Goal: Navigation & Orientation: Find specific page/section

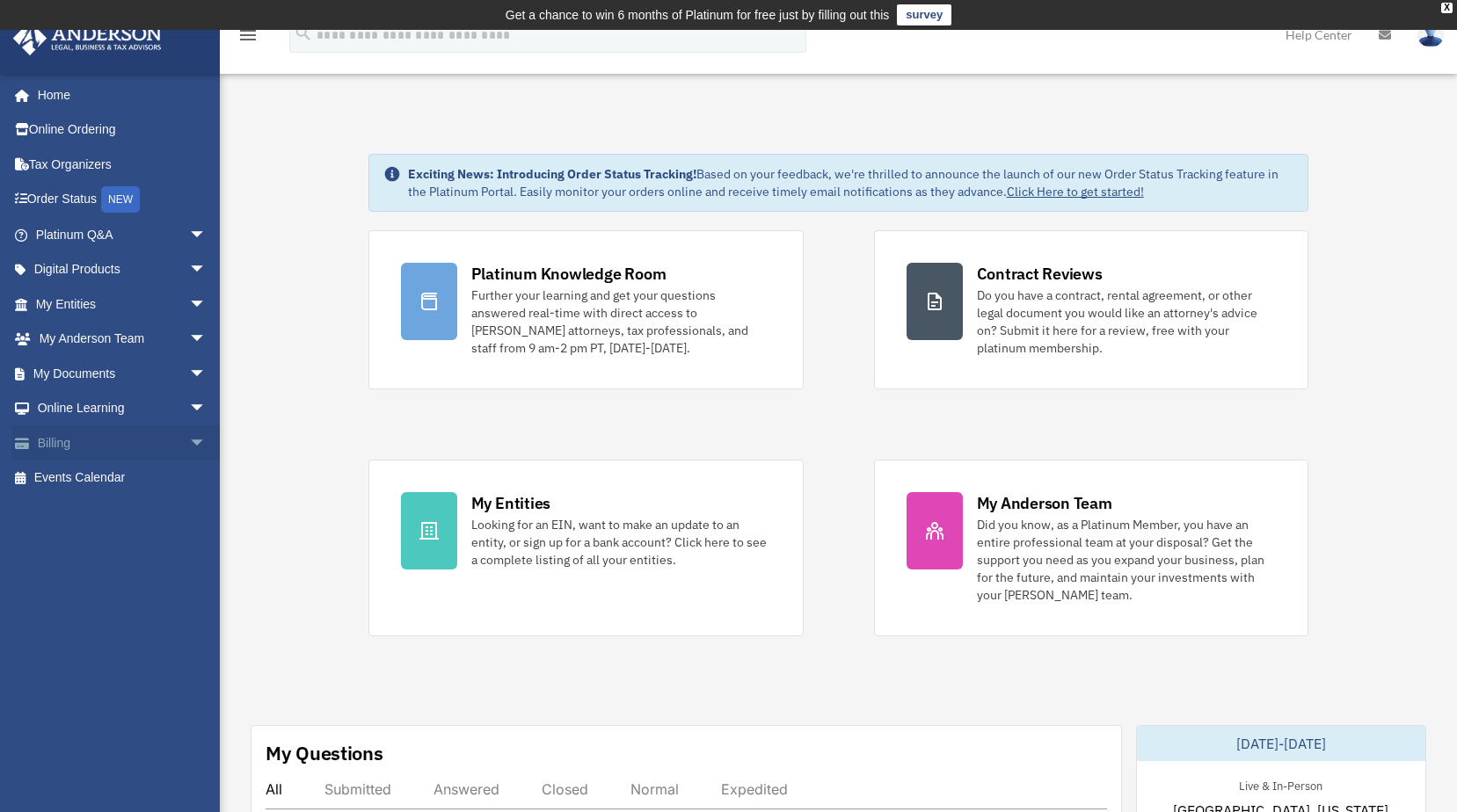
click at [189, 440] on span "arrow_drop_down" at bounding box center [206, 444] width 35 height 36
click at [101, 484] on link "$ Open Invoices" at bounding box center [128, 479] width 208 height 36
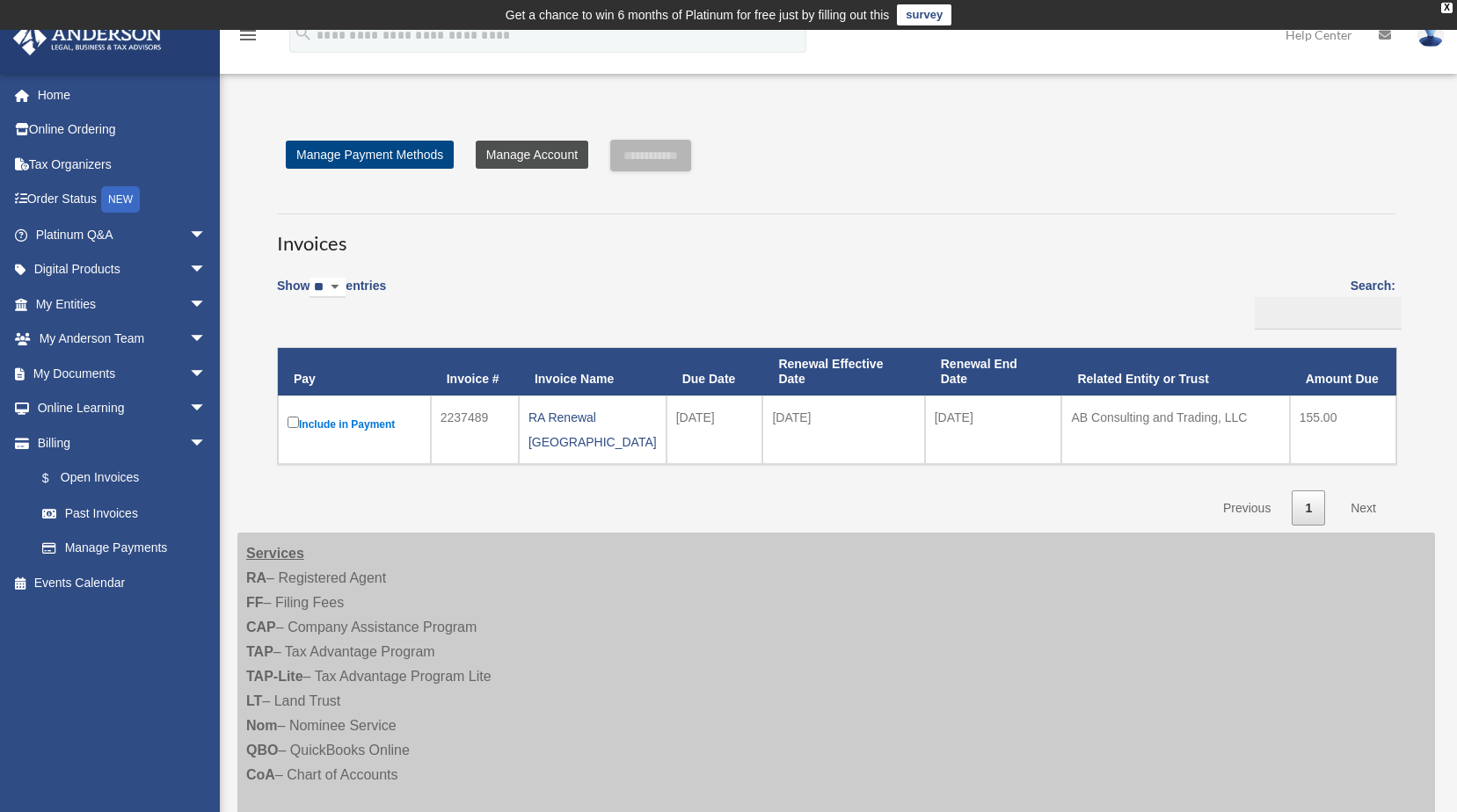
click at [537, 163] on link "Manage Account" at bounding box center [532, 154] width 112 height 28
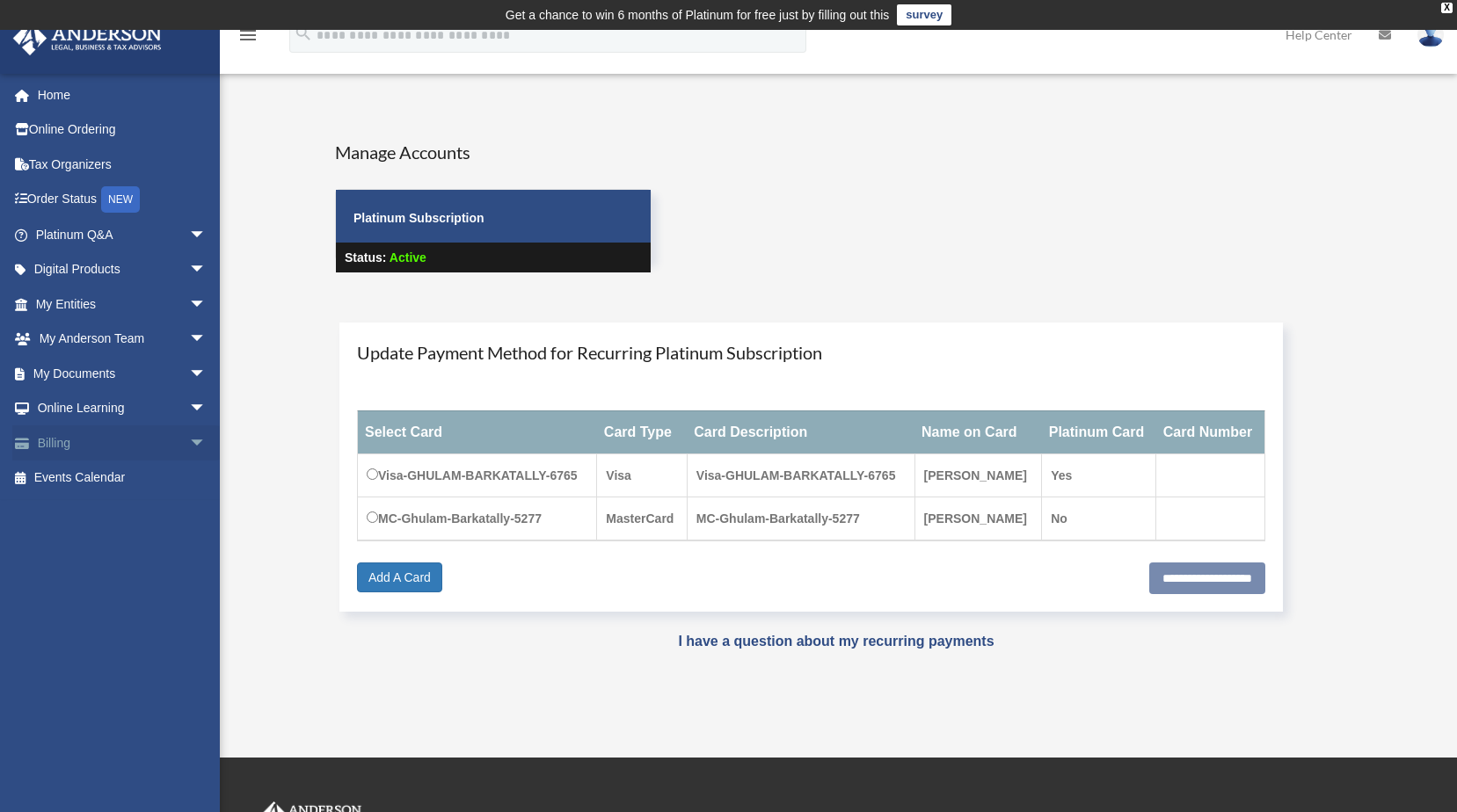
click at [66, 453] on link "Billing arrow_drop_down" at bounding box center [123, 443] width 221 height 35
click at [189, 436] on span "arrow_drop_down" at bounding box center [206, 444] width 35 height 36
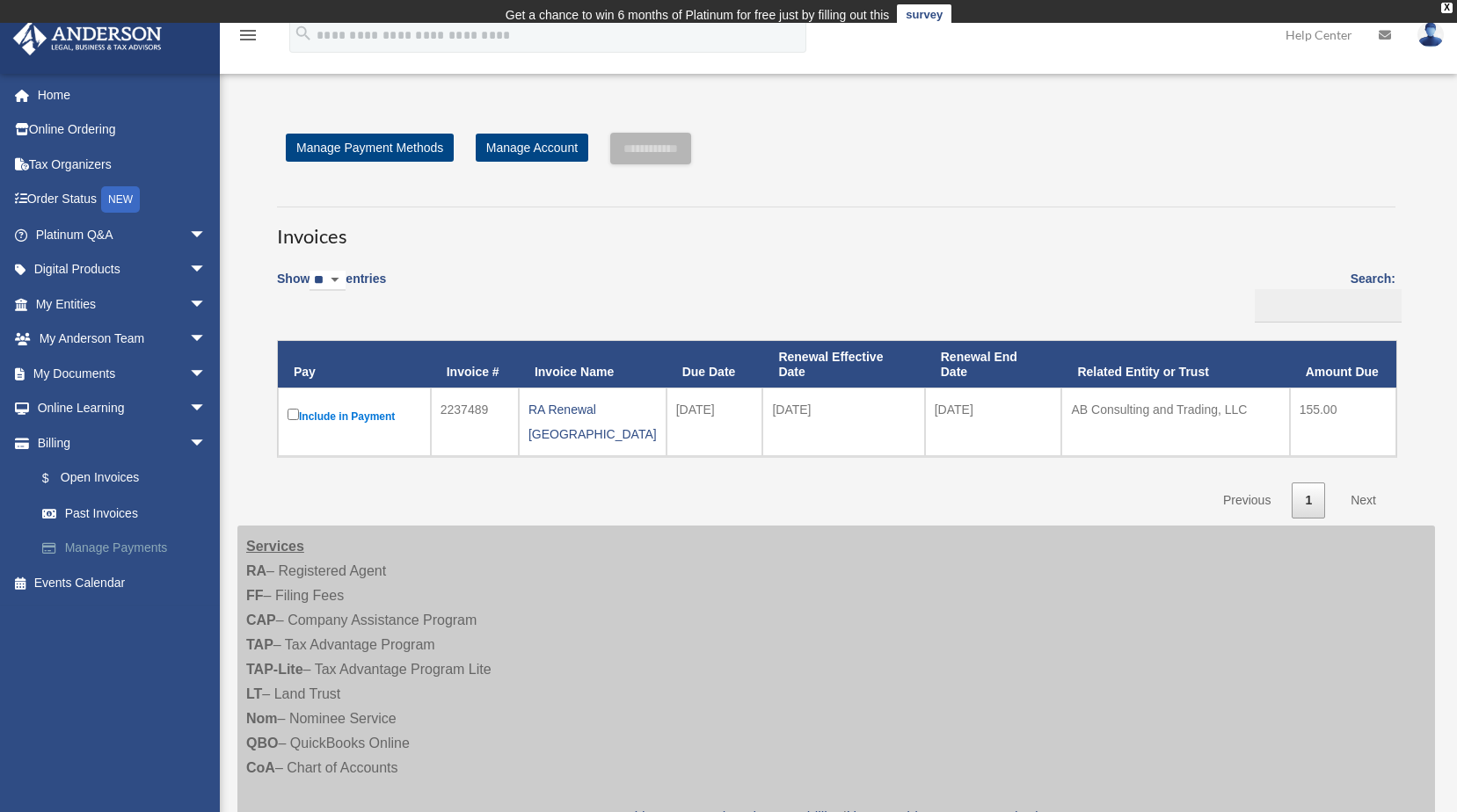
click at [129, 550] on link "Manage Payments" at bounding box center [128, 548] width 208 height 35
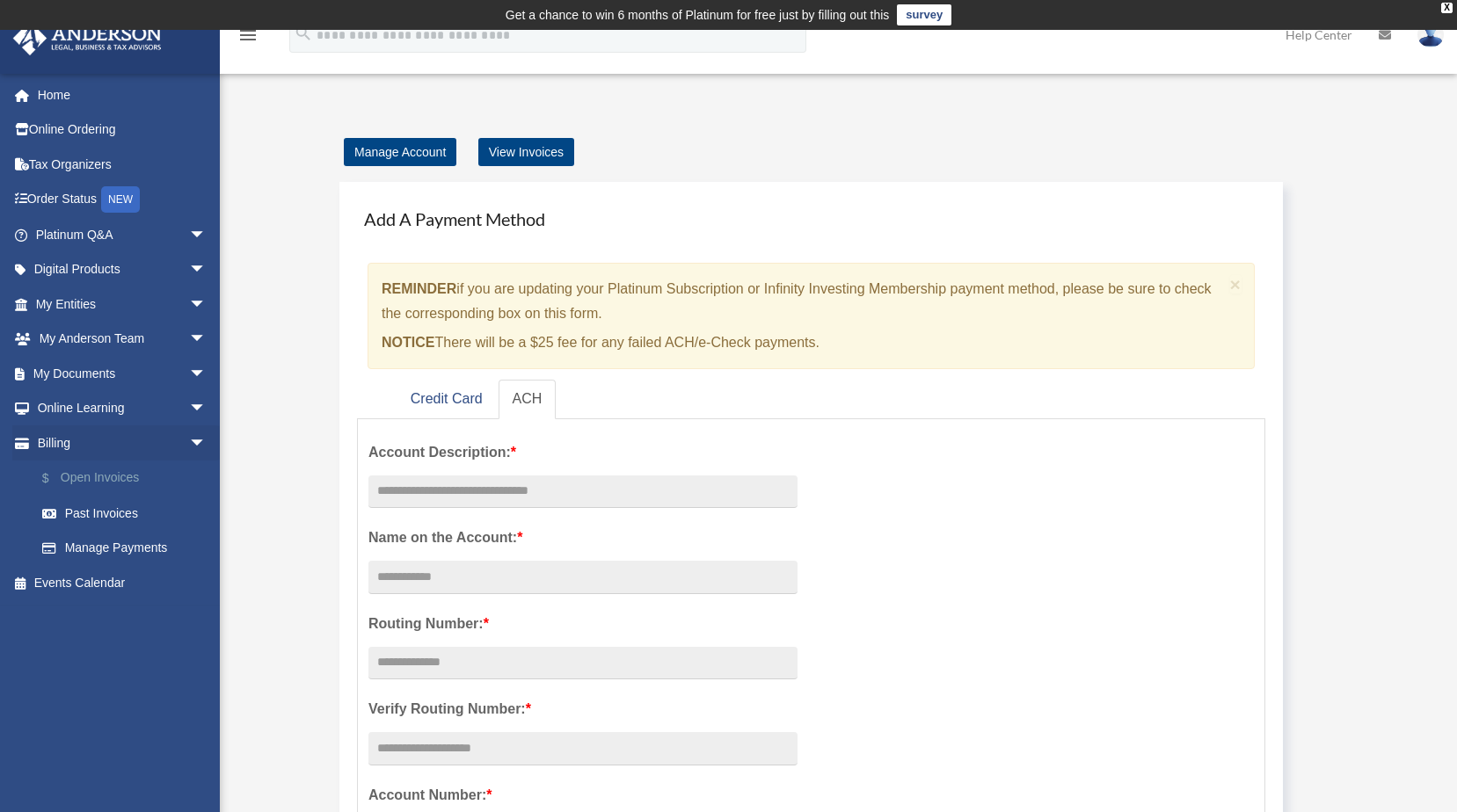
click at [119, 477] on link "$ Open Invoices" at bounding box center [128, 479] width 208 height 36
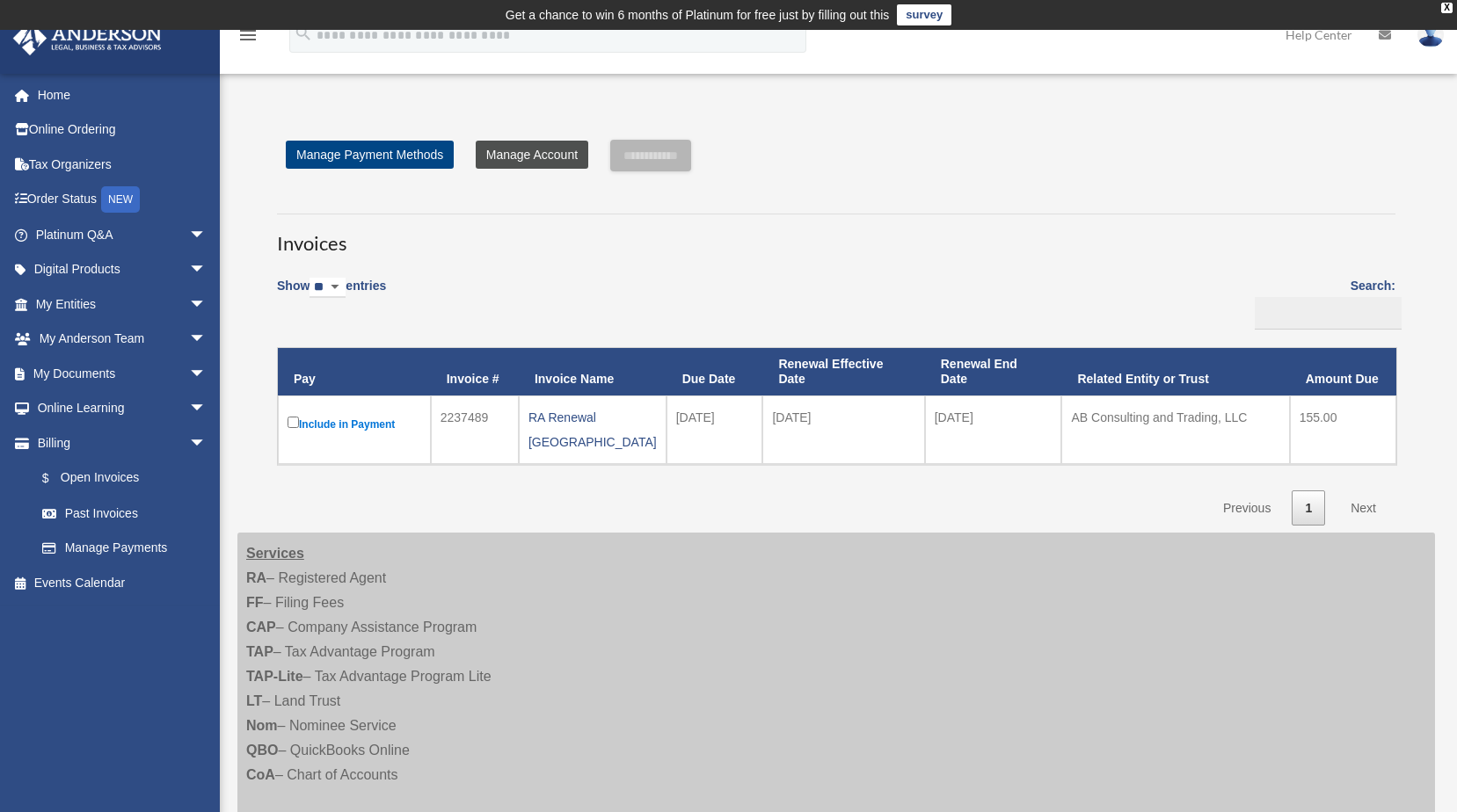
click at [536, 155] on link "Manage Account" at bounding box center [532, 154] width 112 height 28
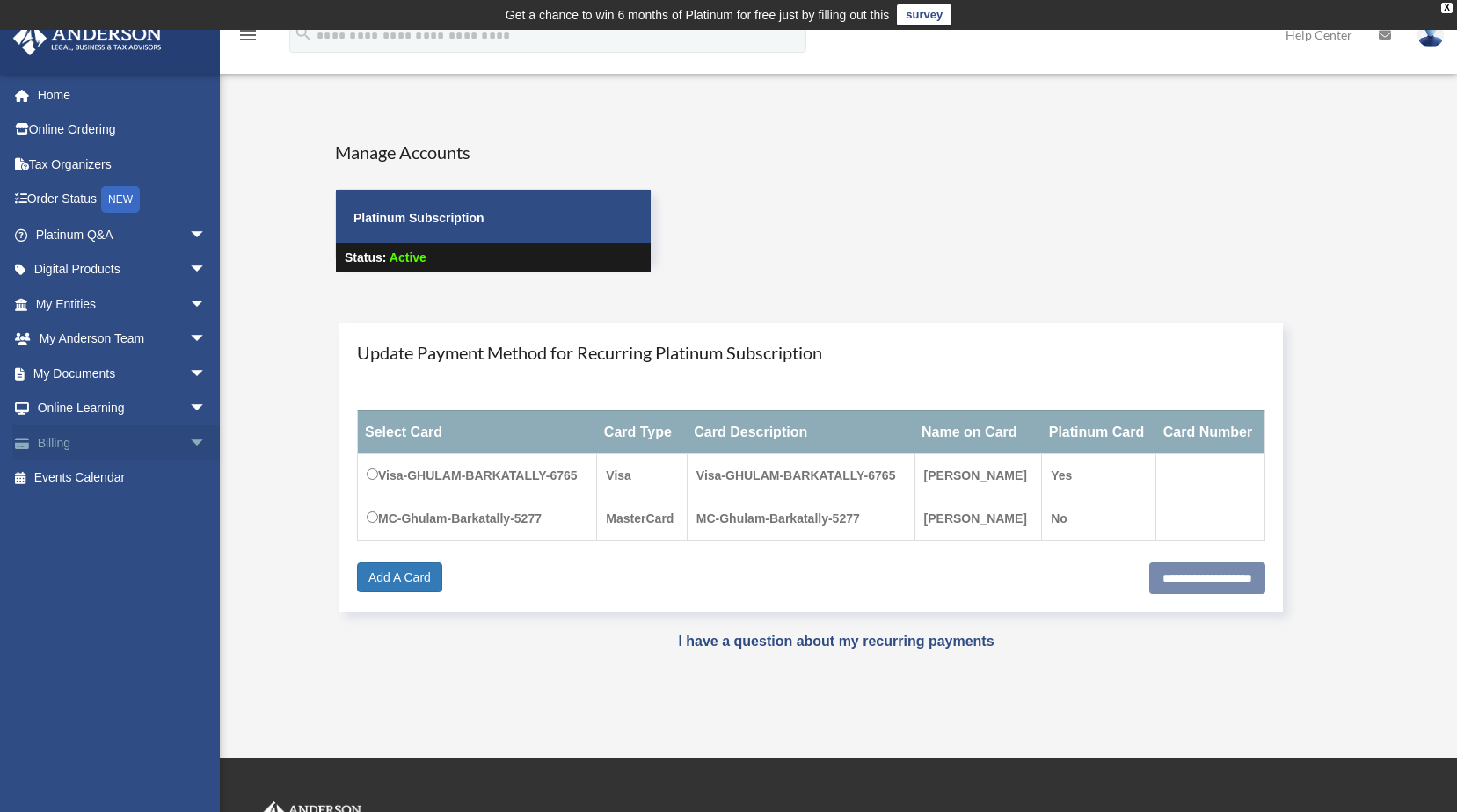
click at [49, 446] on link "Billing arrow_drop_down" at bounding box center [123, 443] width 221 height 35
click at [189, 443] on span "arrow_drop_down" at bounding box center [206, 444] width 35 height 36
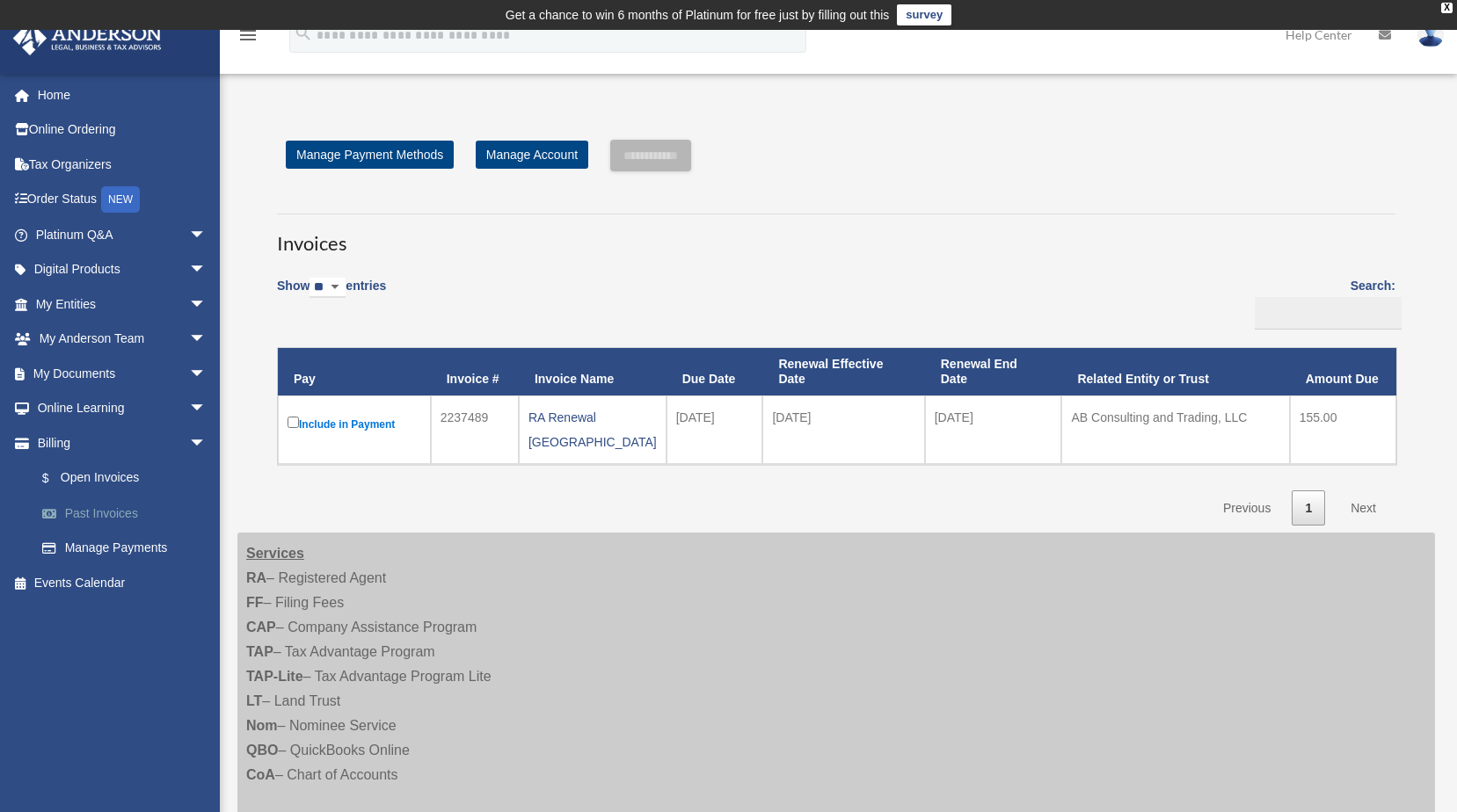
click at [119, 514] on link "Past Invoices" at bounding box center [128, 513] width 208 height 35
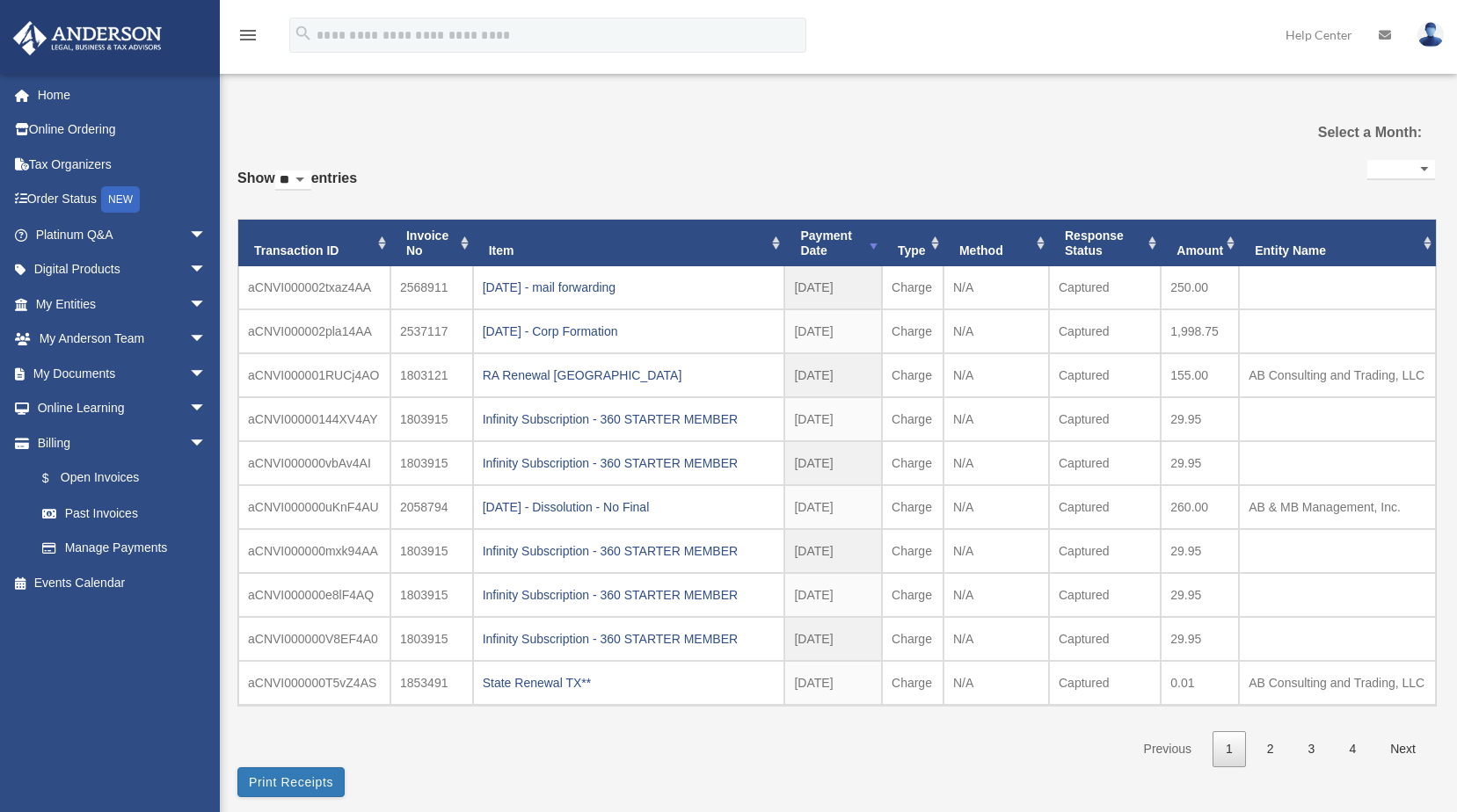
select select
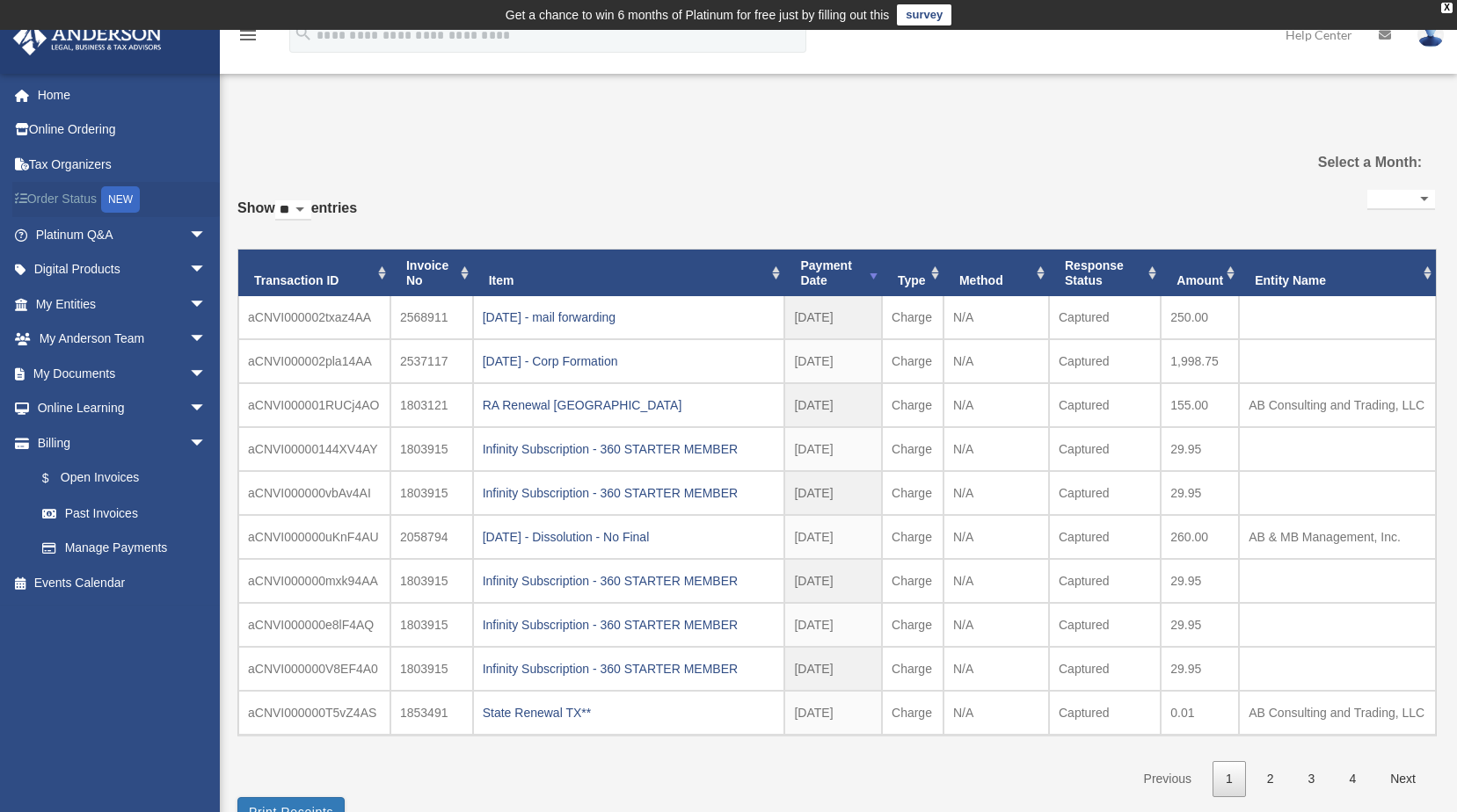
click at [70, 198] on link "Order Status NEW" at bounding box center [123, 200] width 221 height 36
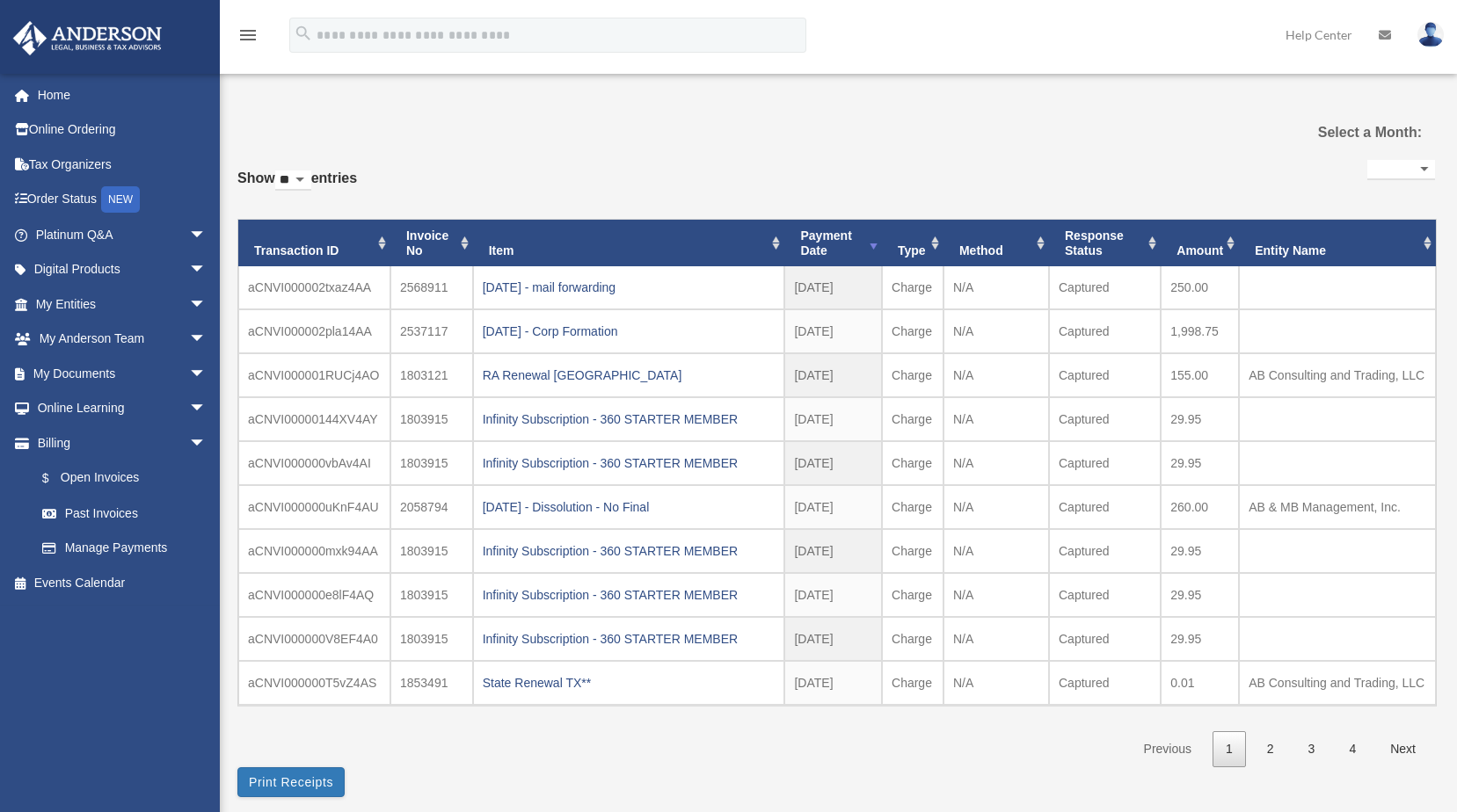
select select
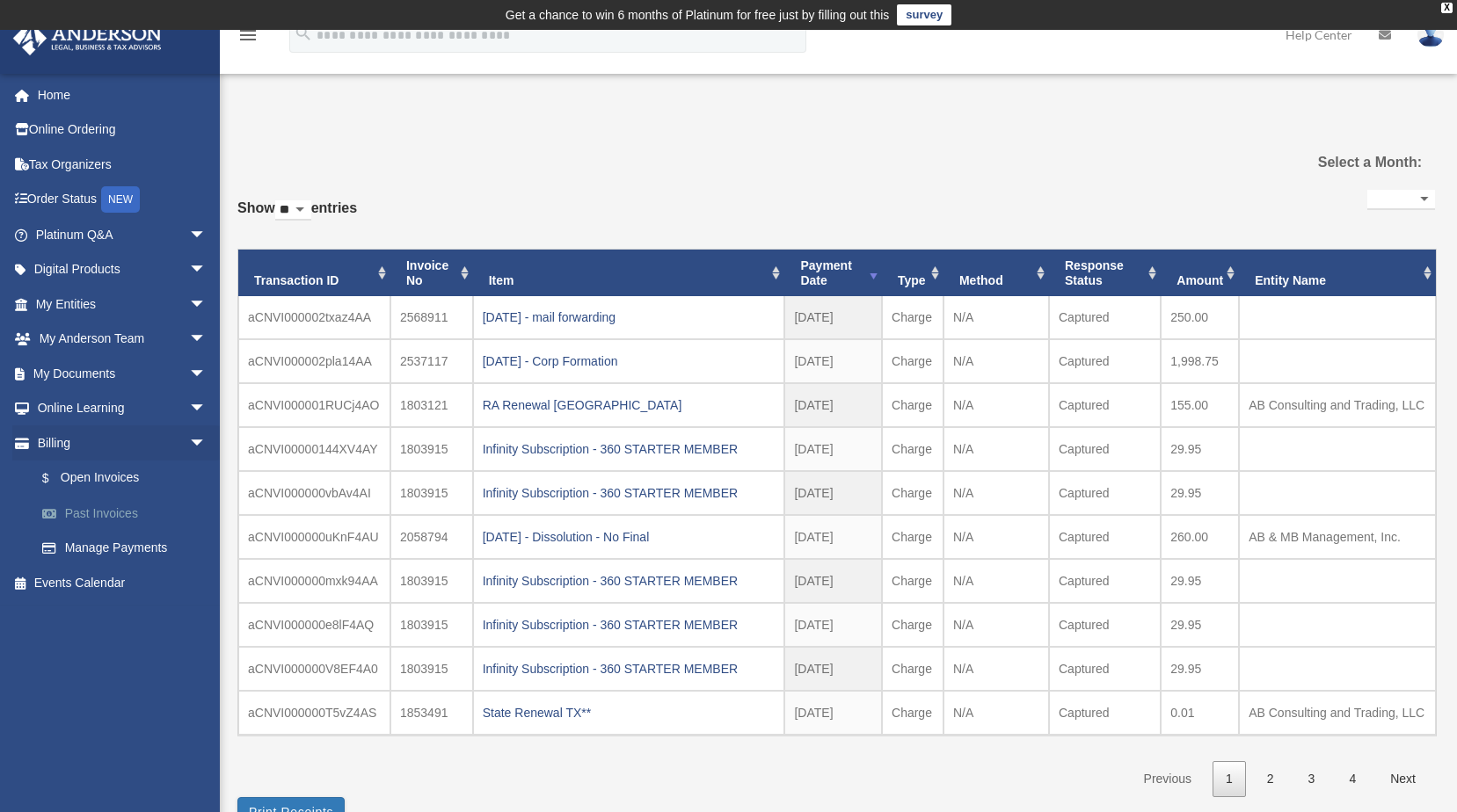
click at [122, 518] on link "Past Invoices" at bounding box center [128, 513] width 208 height 35
click at [110, 549] on link "Manage Payments" at bounding box center [128, 548] width 208 height 35
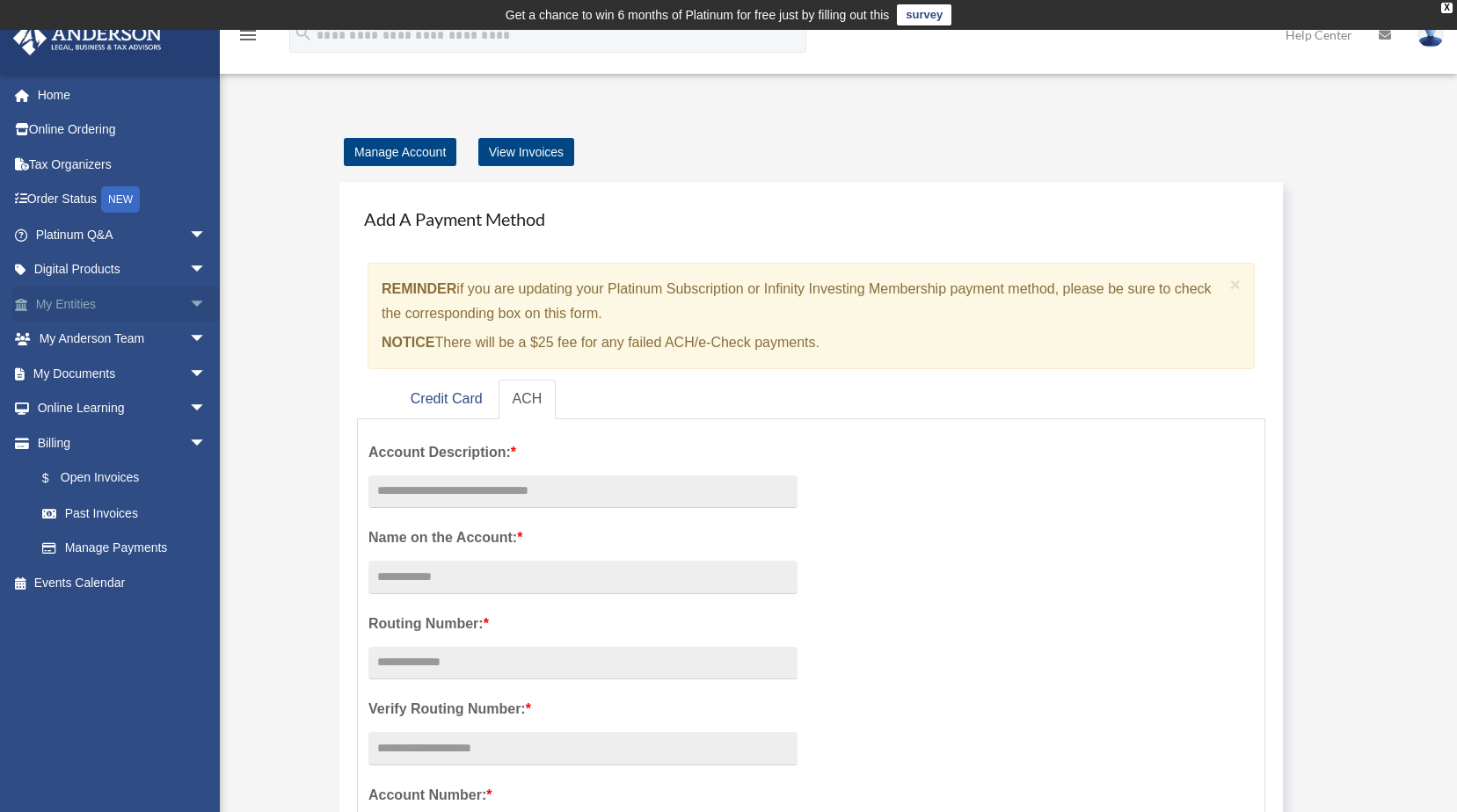
click at [189, 305] on span "arrow_drop_down" at bounding box center [206, 304] width 35 height 36
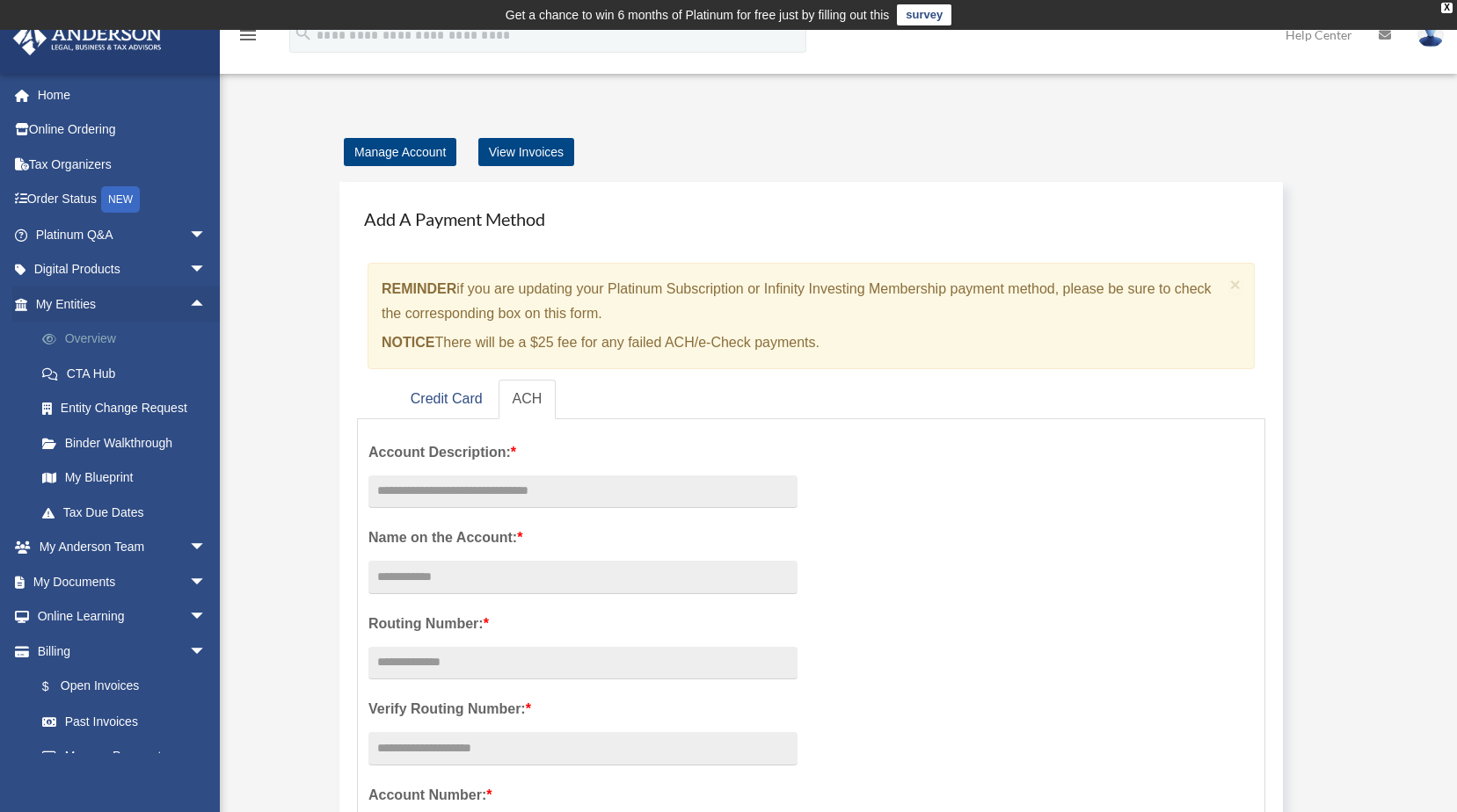
click at [91, 339] on link "Overview" at bounding box center [128, 339] width 208 height 35
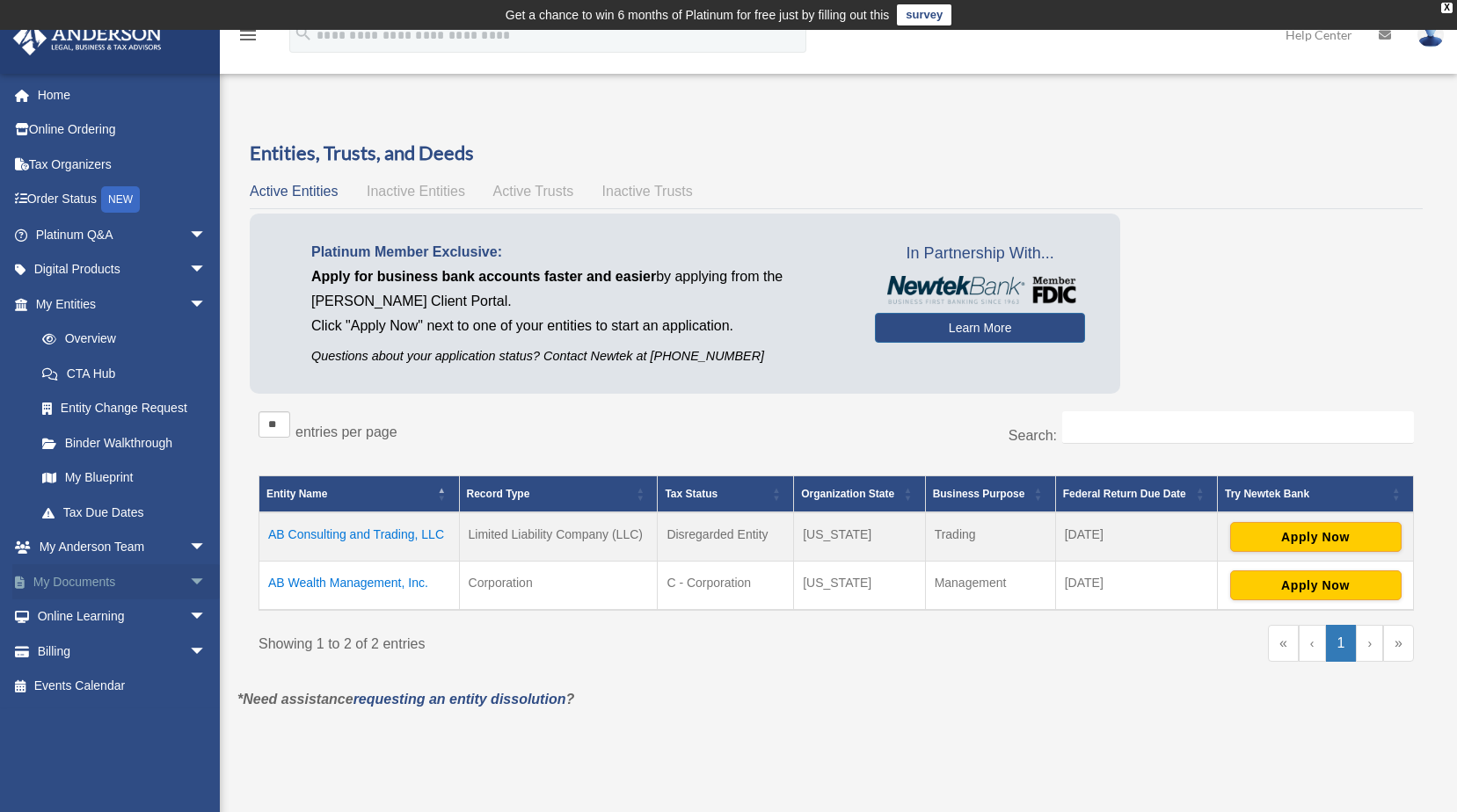
click at [189, 575] on span "arrow_drop_down" at bounding box center [206, 582] width 35 height 36
click at [80, 622] on link "Box" at bounding box center [128, 617] width 208 height 35
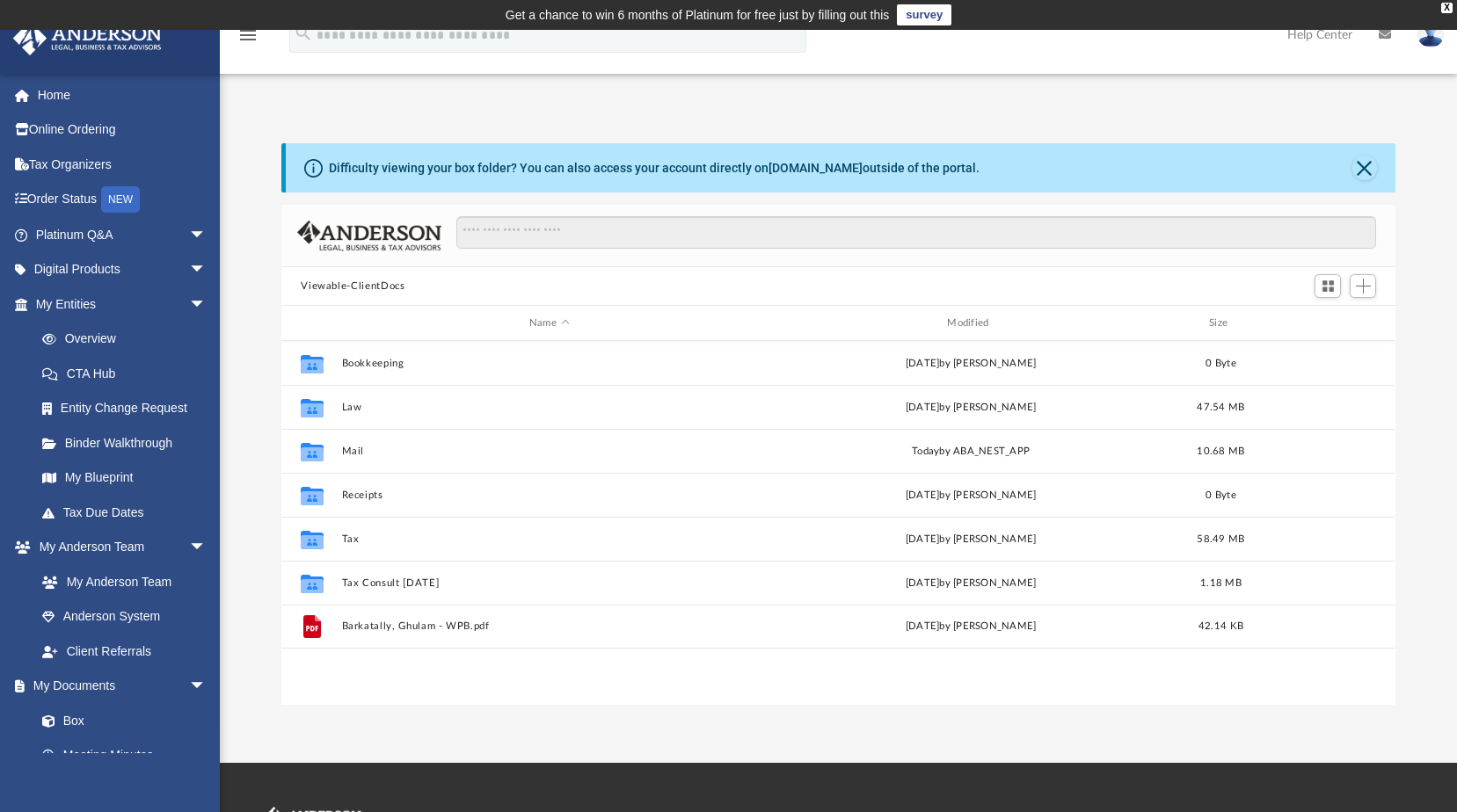
scroll to position [387, 1100]
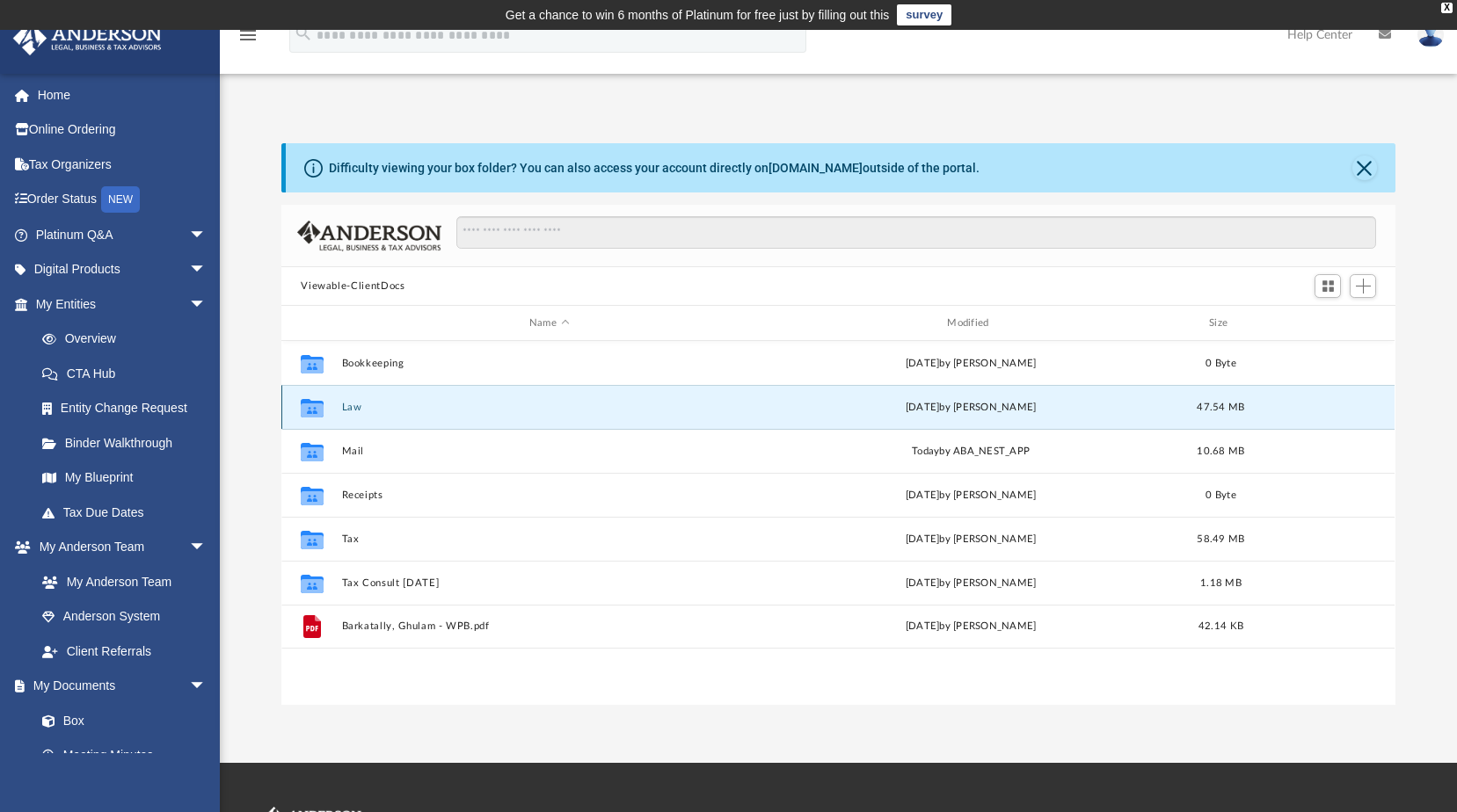
click at [357, 402] on button "Law" at bounding box center [549, 407] width 414 height 12
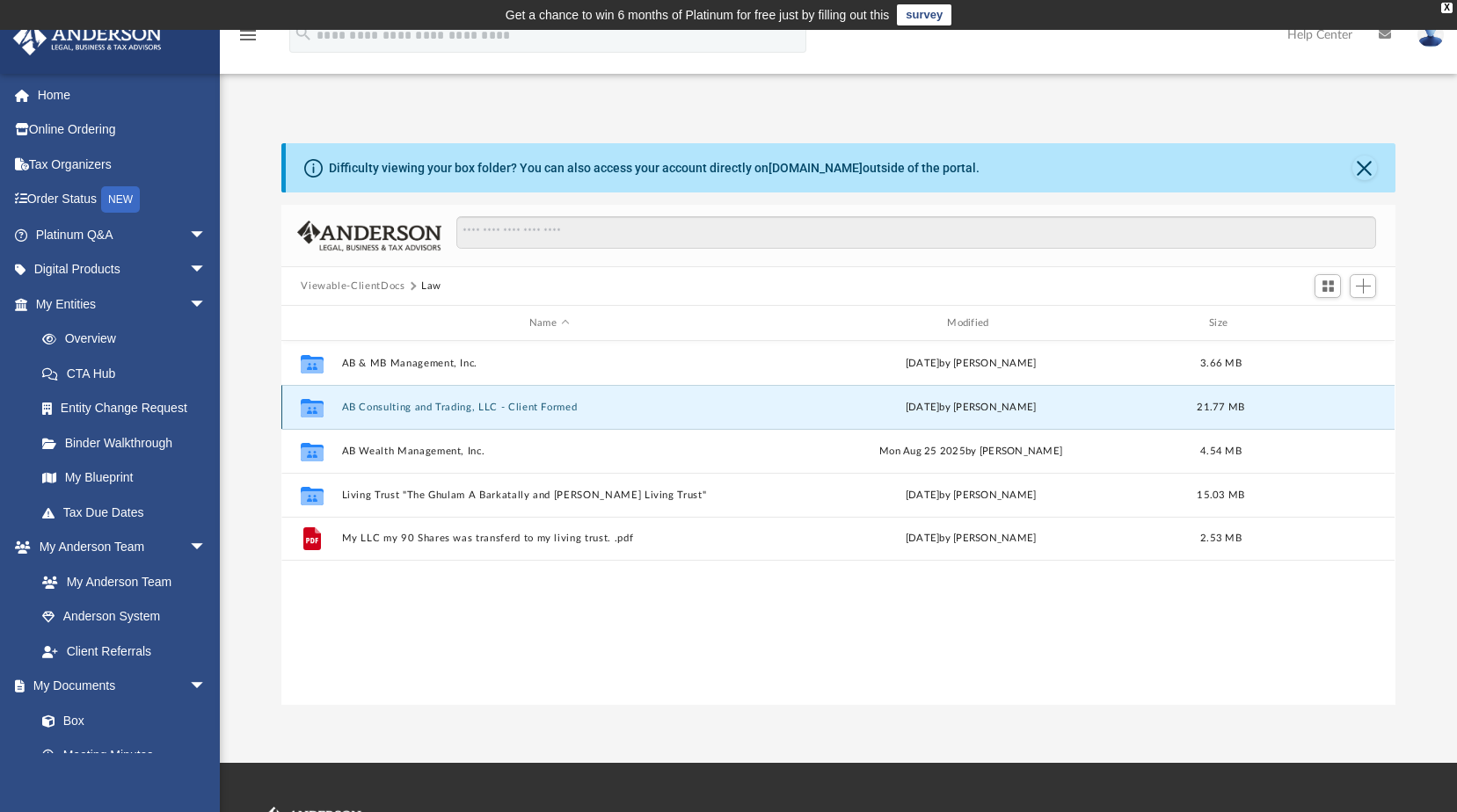
click at [484, 406] on button "AB Consulting and Trading, LLC - Client Formed" at bounding box center [549, 407] width 414 height 12
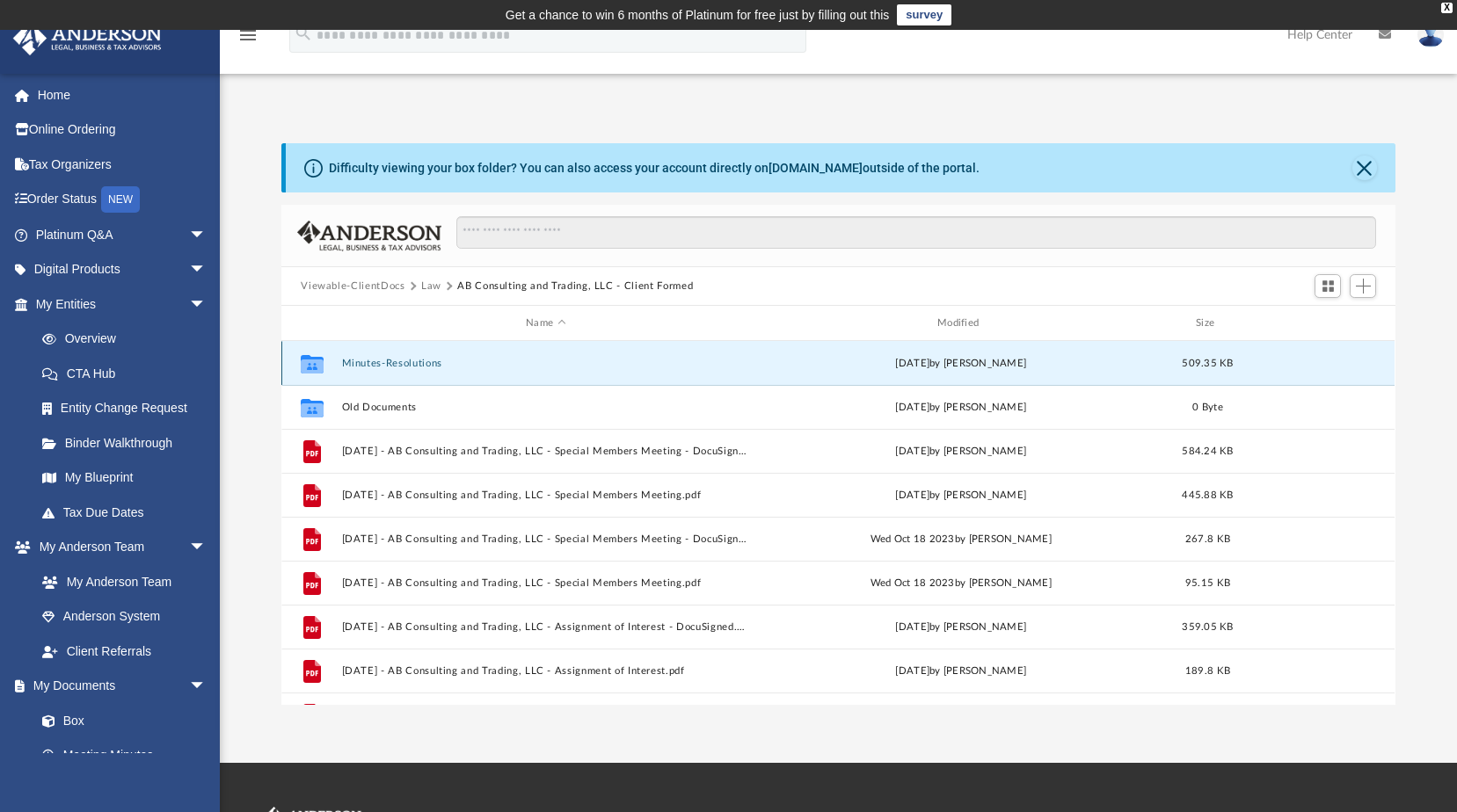
click at [393, 365] on button "Minutes-Resolutions" at bounding box center [546, 363] width 408 height 12
click at [393, 364] on button "Minutes-Resolutions" at bounding box center [546, 363] width 408 height 12
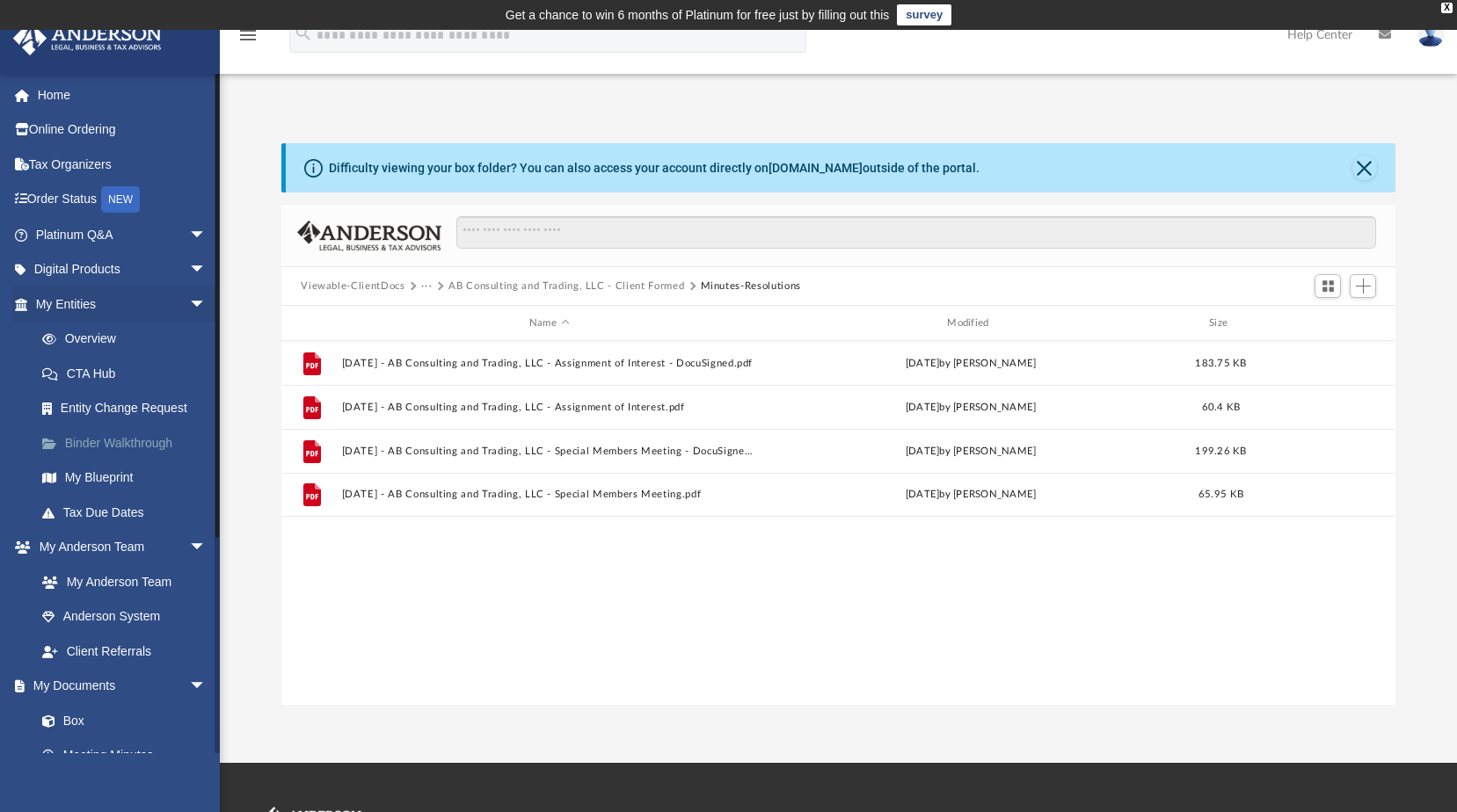
click at [146, 445] on link "Binder Walkthrough" at bounding box center [128, 443] width 208 height 35
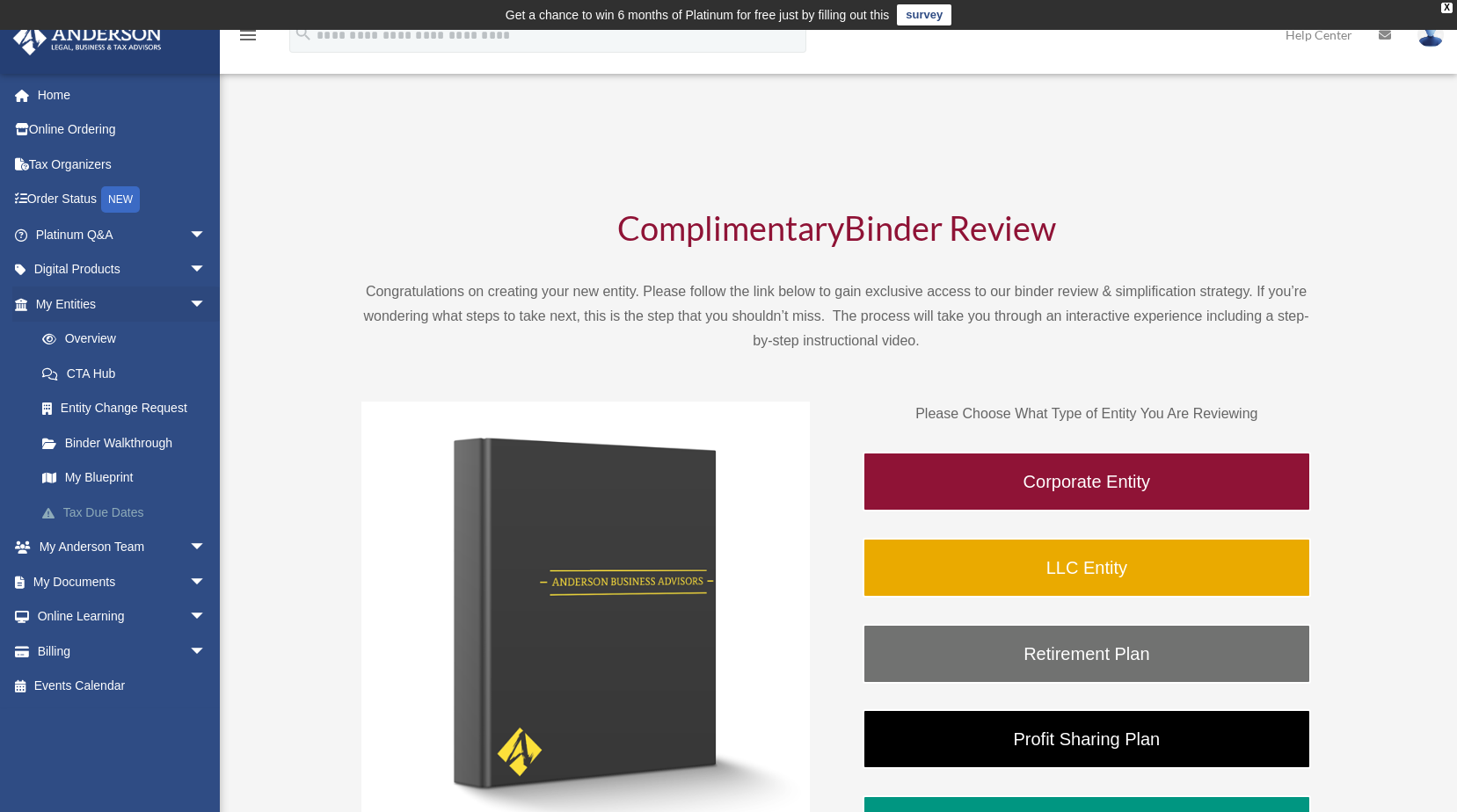
click at [103, 511] on link "Tax Due Dates" at bounding box center [128, 512] width 208 height 35
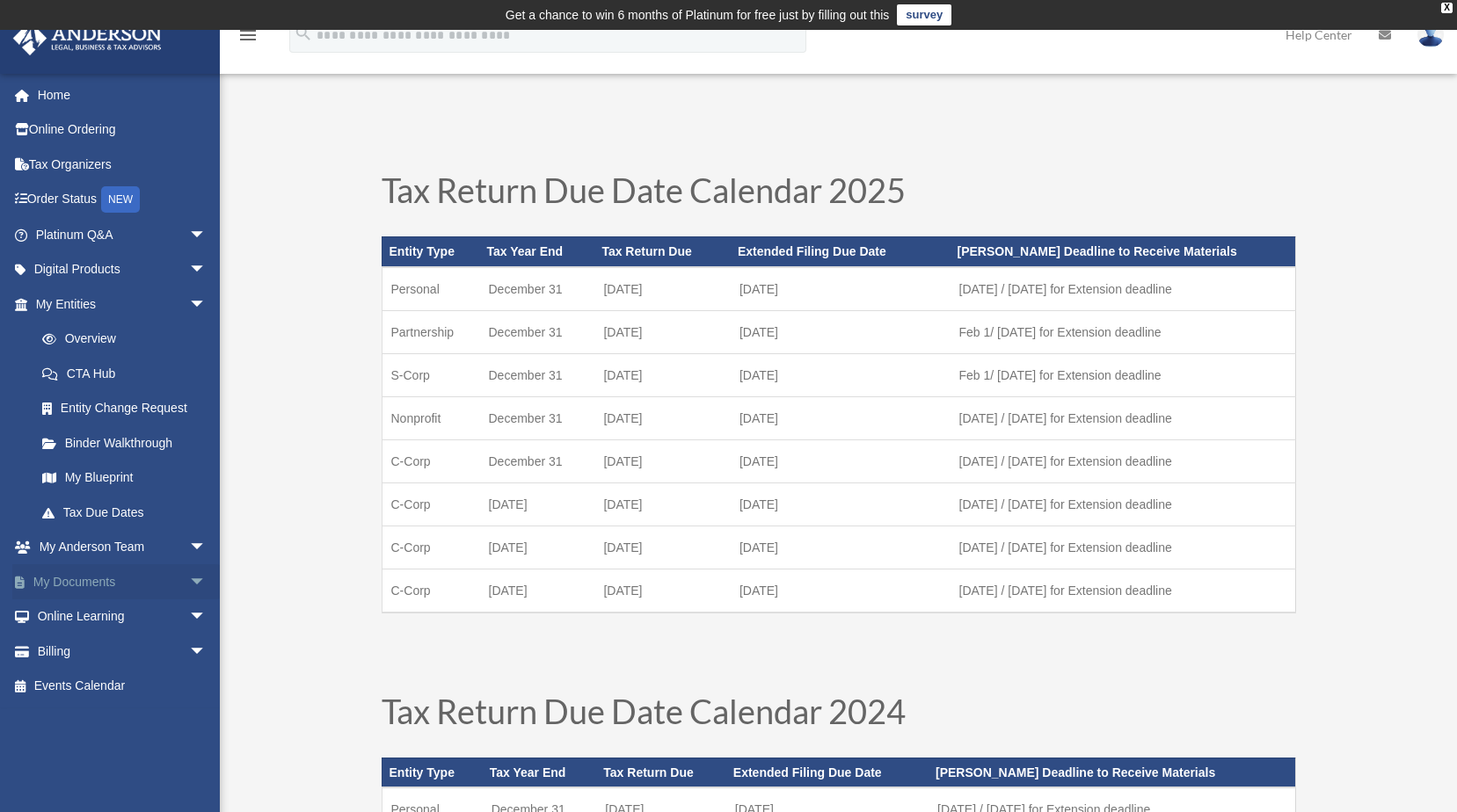
click at [189, 583] on span "arrow_drop_down" at bounding box center [206, 582] width 35 height 36
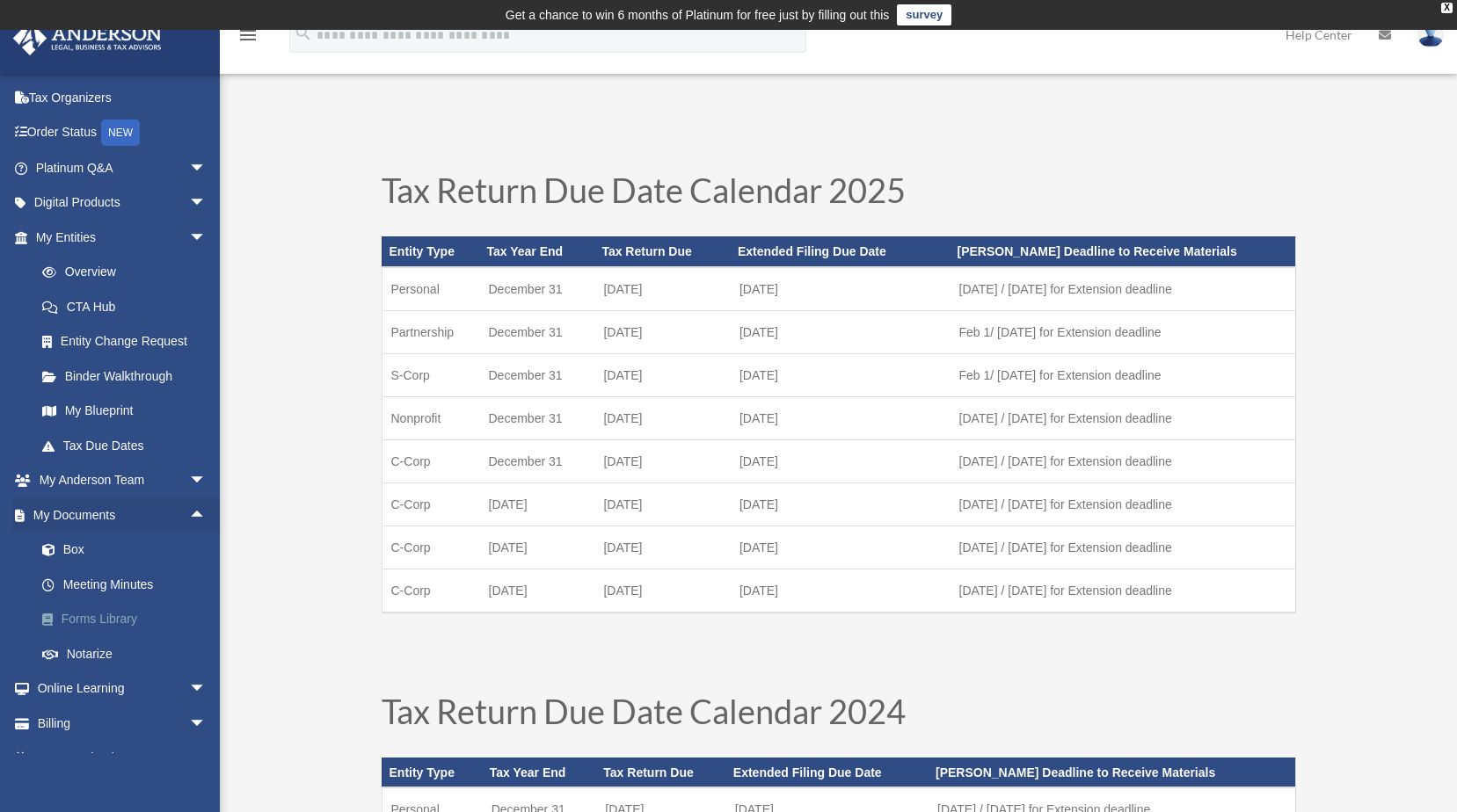
scroll to position [93, 0]
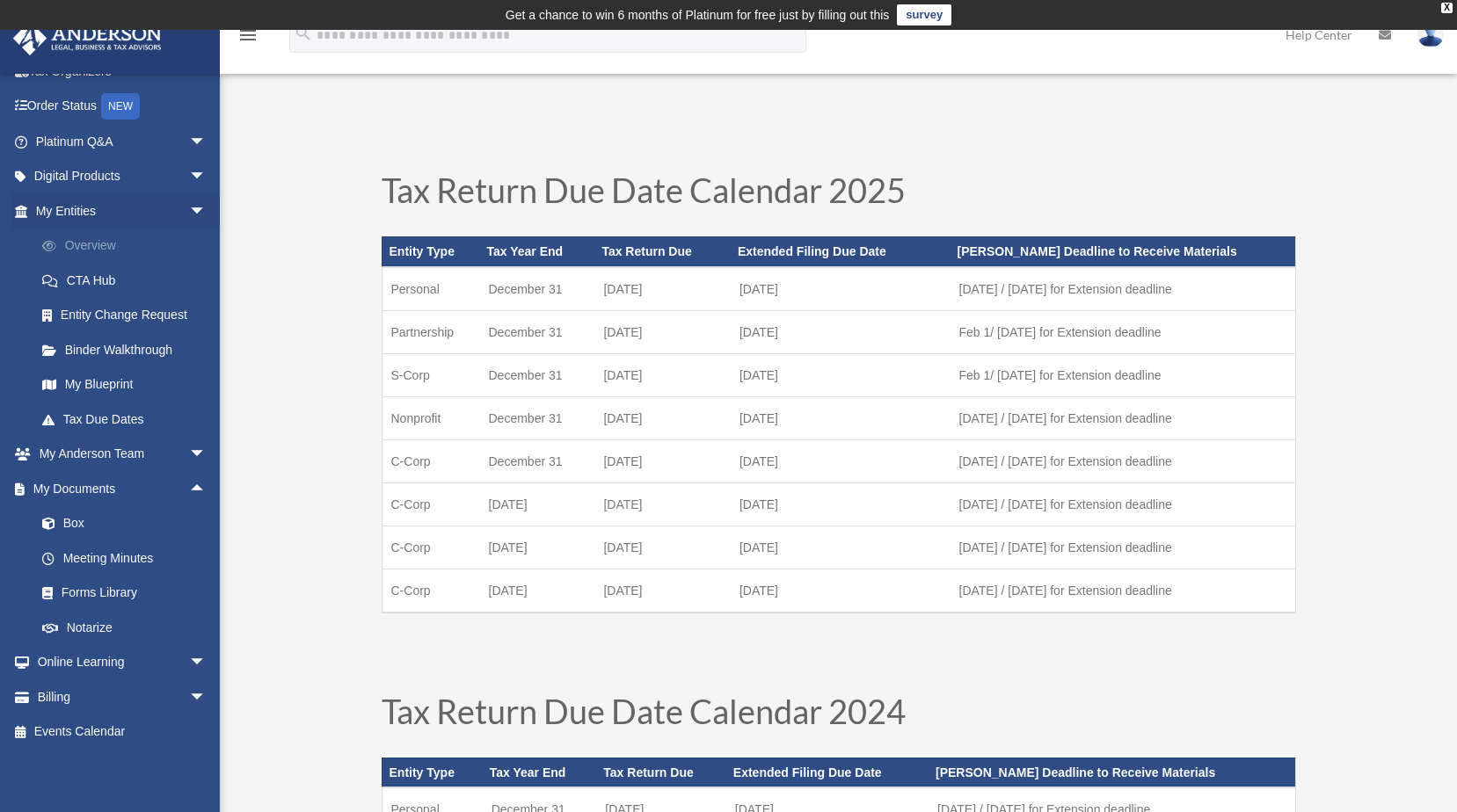
click at [106, 244] on link "Overview" at bounding box center [128, 245] width 208 height 35
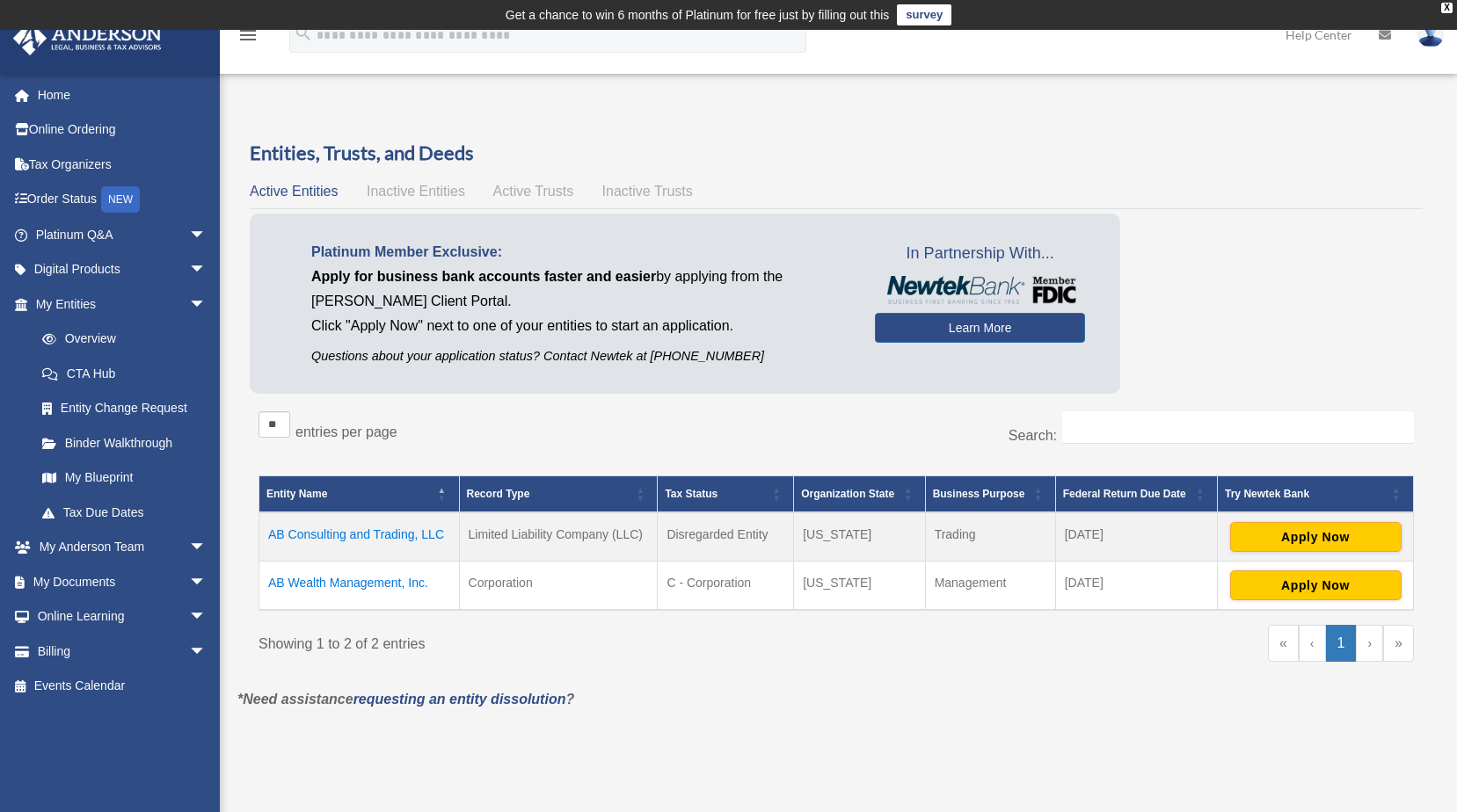
click at [348, 538] on td "AB Consulting and Trading, LLC" at bounding box center [359, 537] width 200 height 49
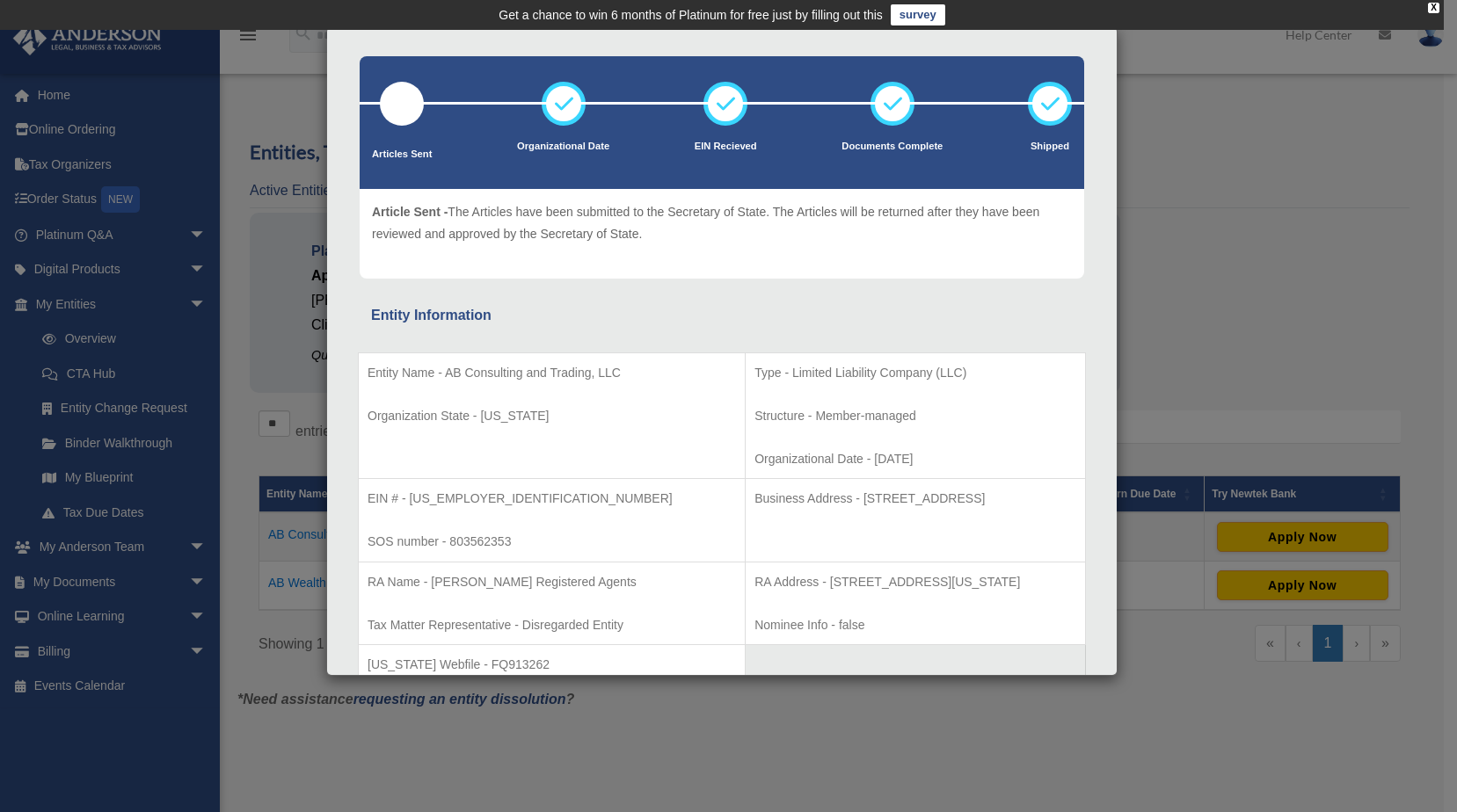
scroll to position [45, 0]
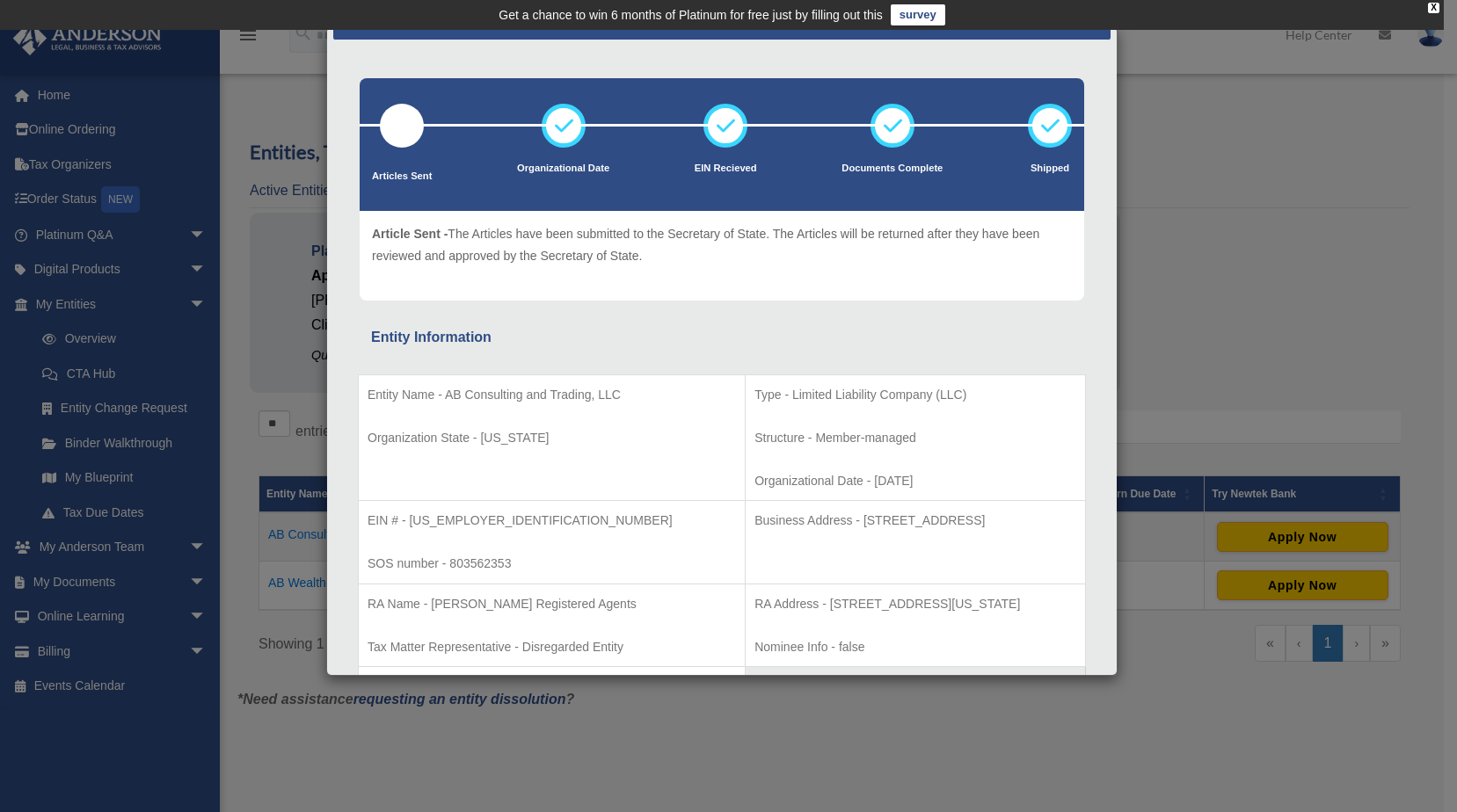
click at [1179, 225] on div "Details × Articles Sent Organizational Date" at bounding box center [728, 406] width 1457 height 812
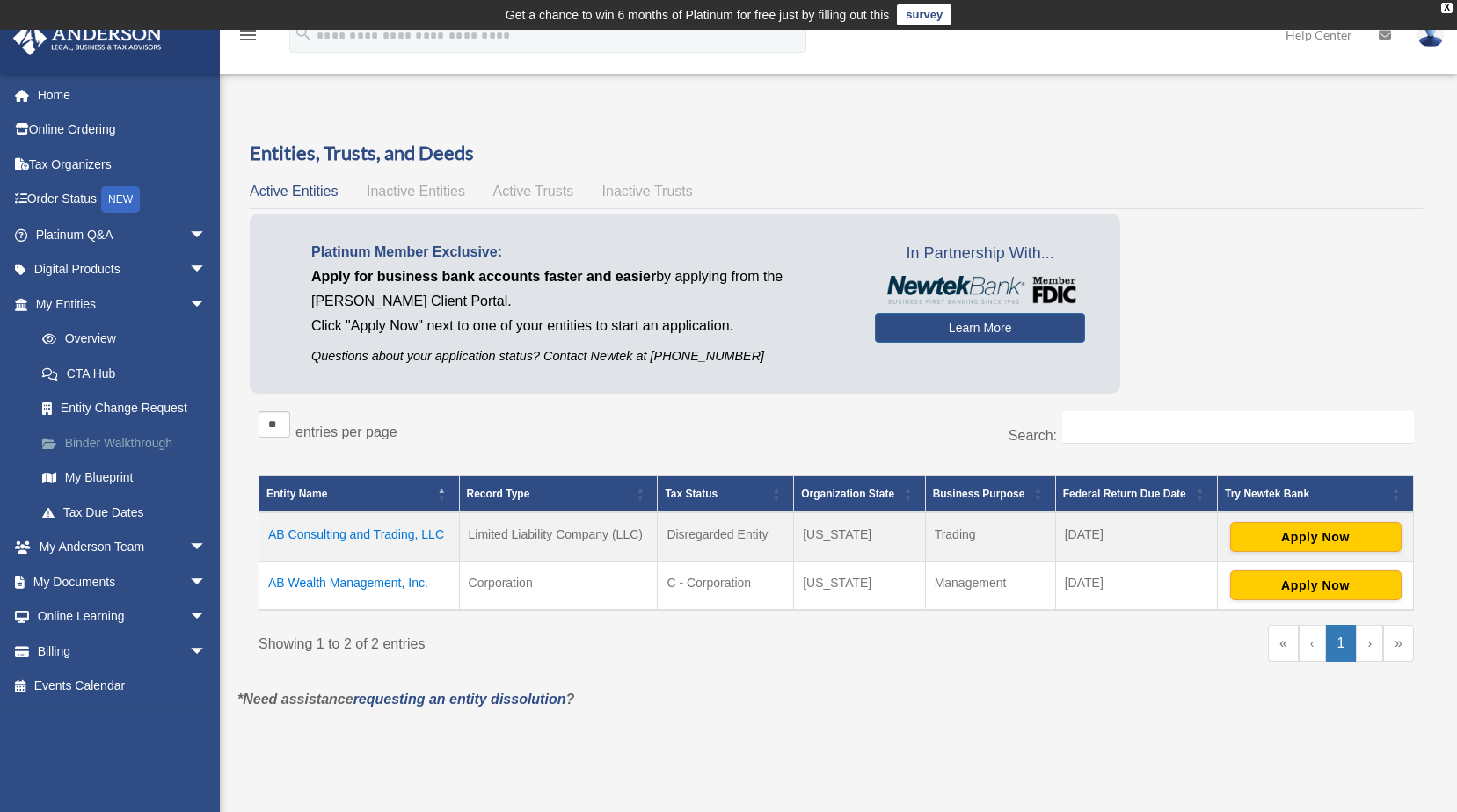
click at [138, 443] on link "Binder Walkthrough" at bounding box center [128, 443] width 208 height 35
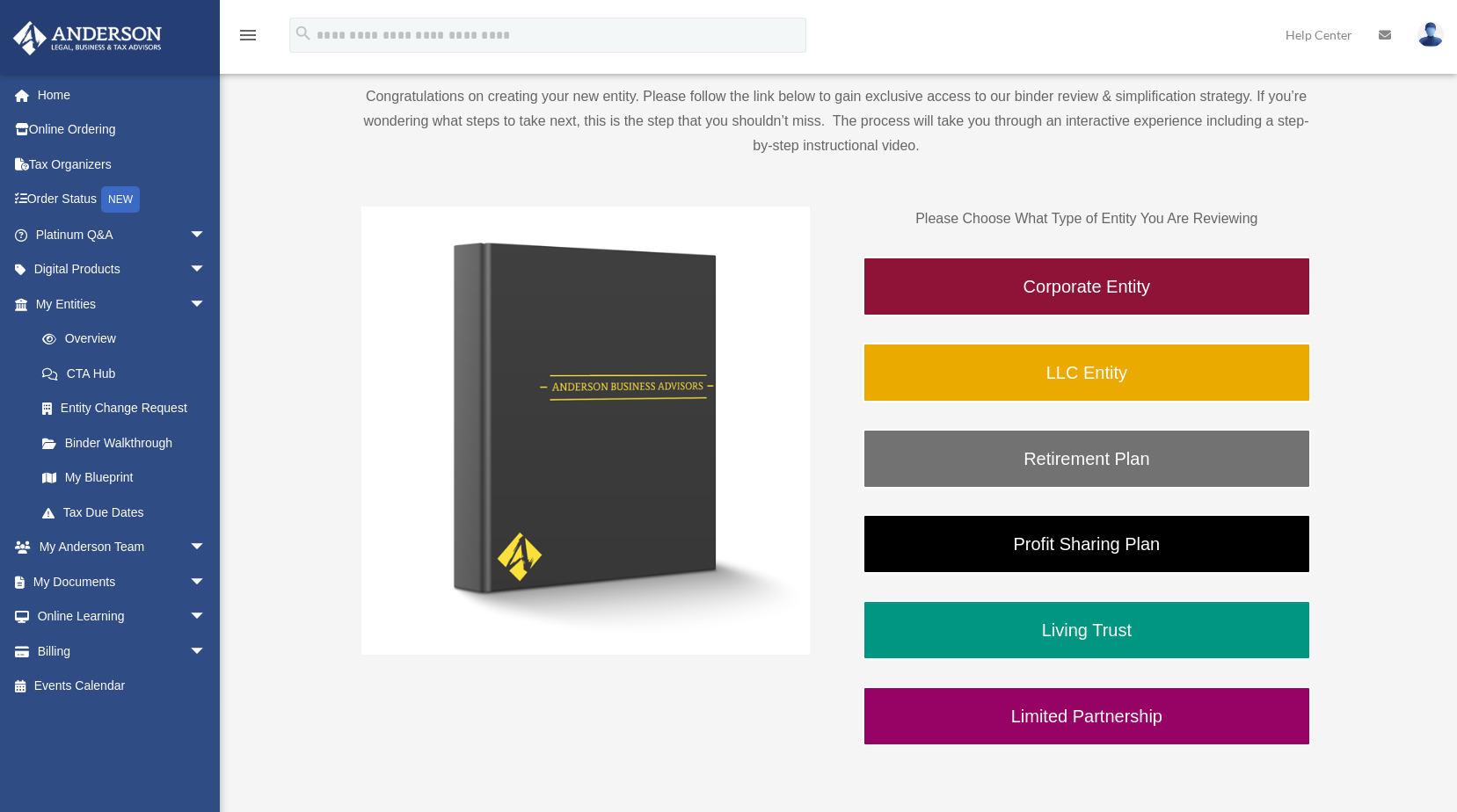
scroll to position [234, 0]
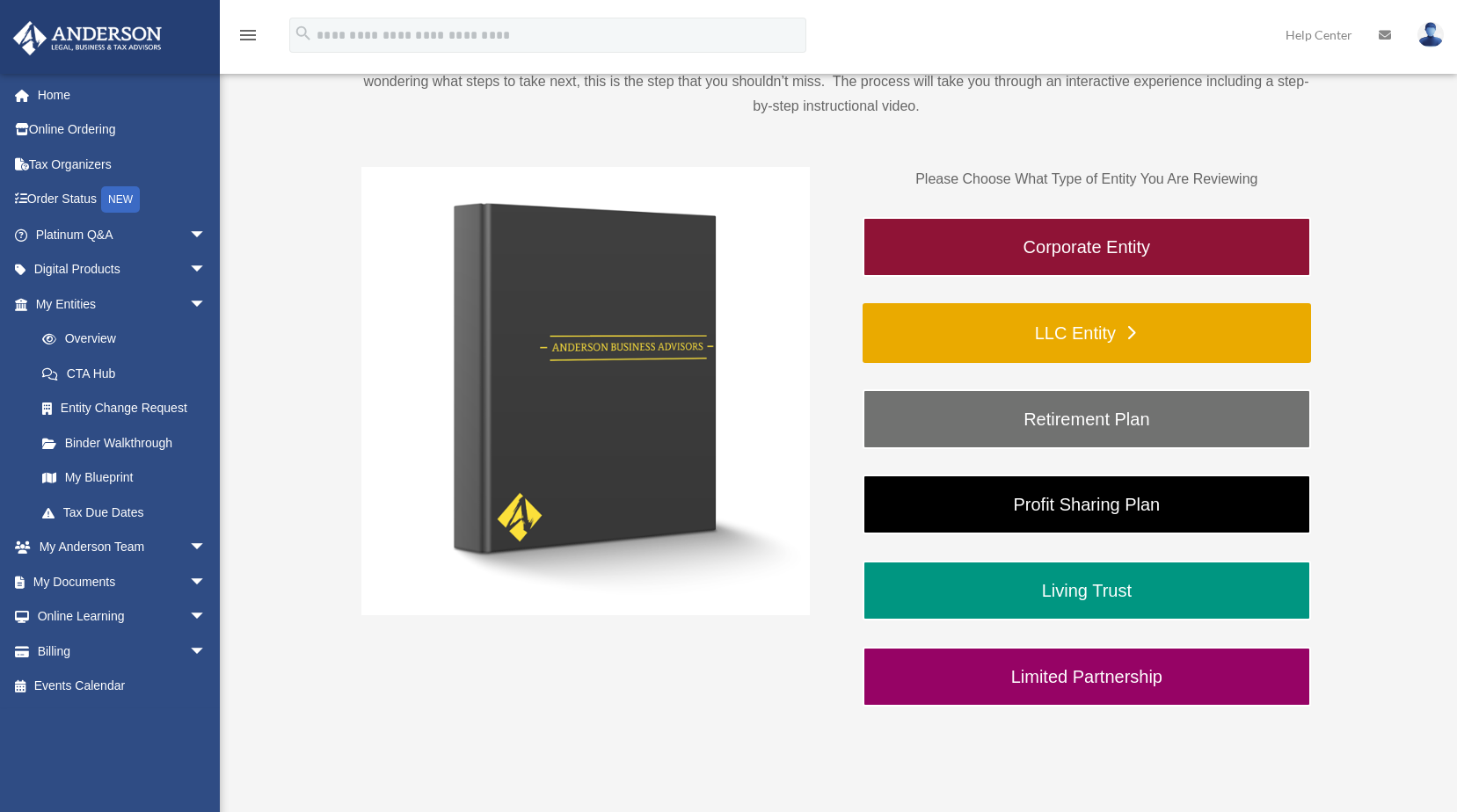
click at [976, 350] on link "LLC Entity" at bounding box center [1086, 333] width 448 height 60
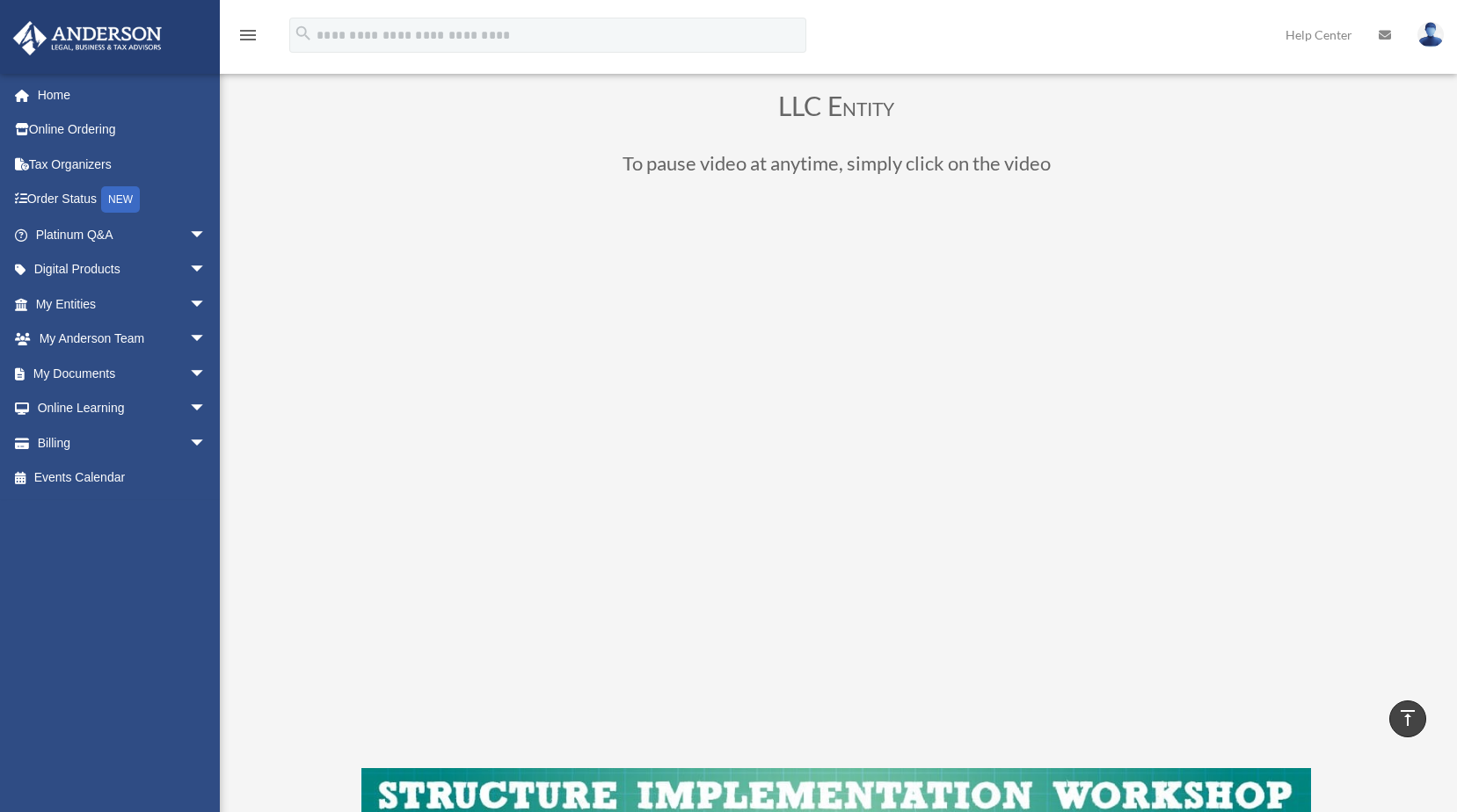
scroll to position [117, 0]
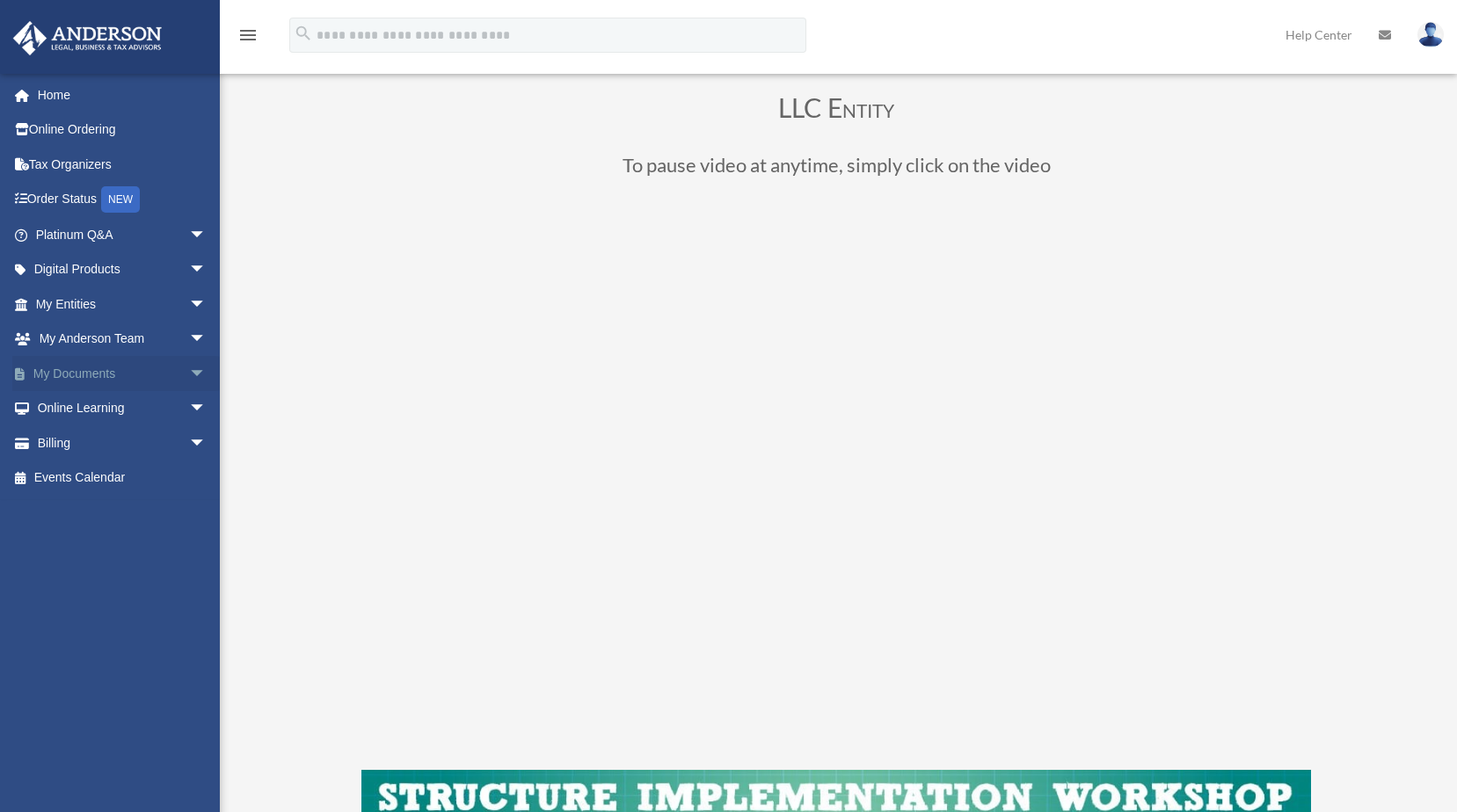
click at [189, 376] on span "arrow_drop_down" at bounding box center [206, 374] width 35 height 36
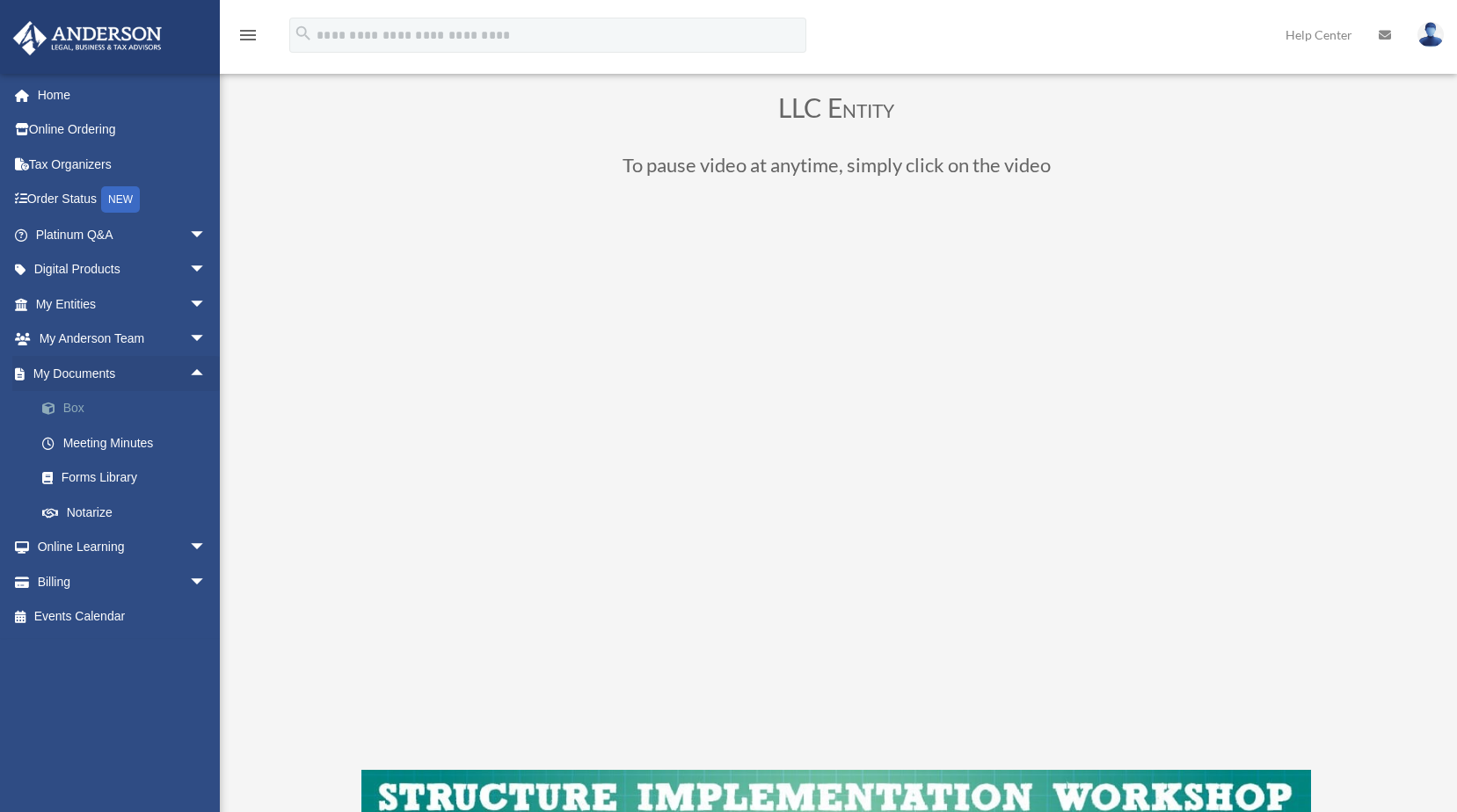
click at [62, 412] on span at bounding box center [57, 409] width 12 height 13
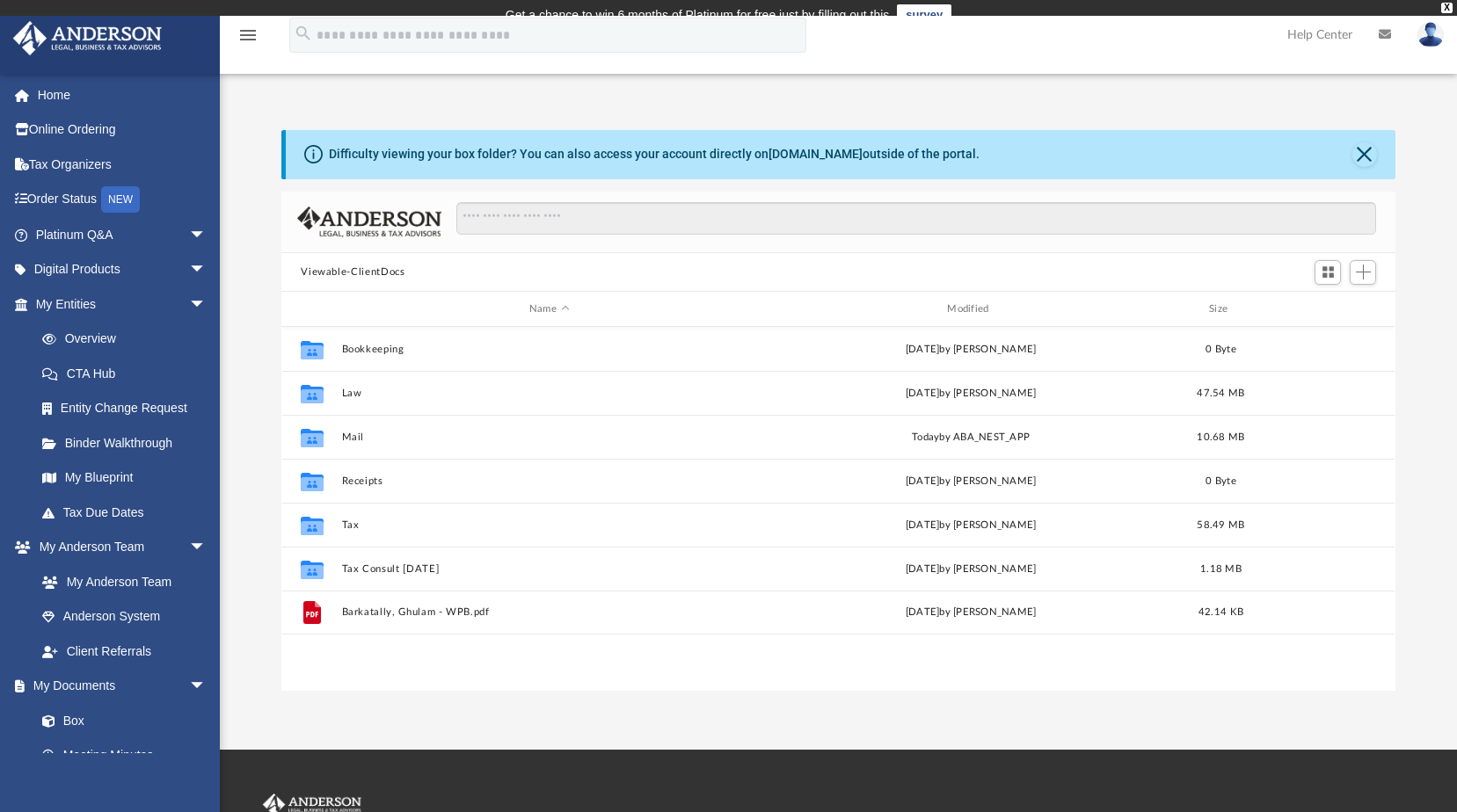
scroll to position [387, 1100]
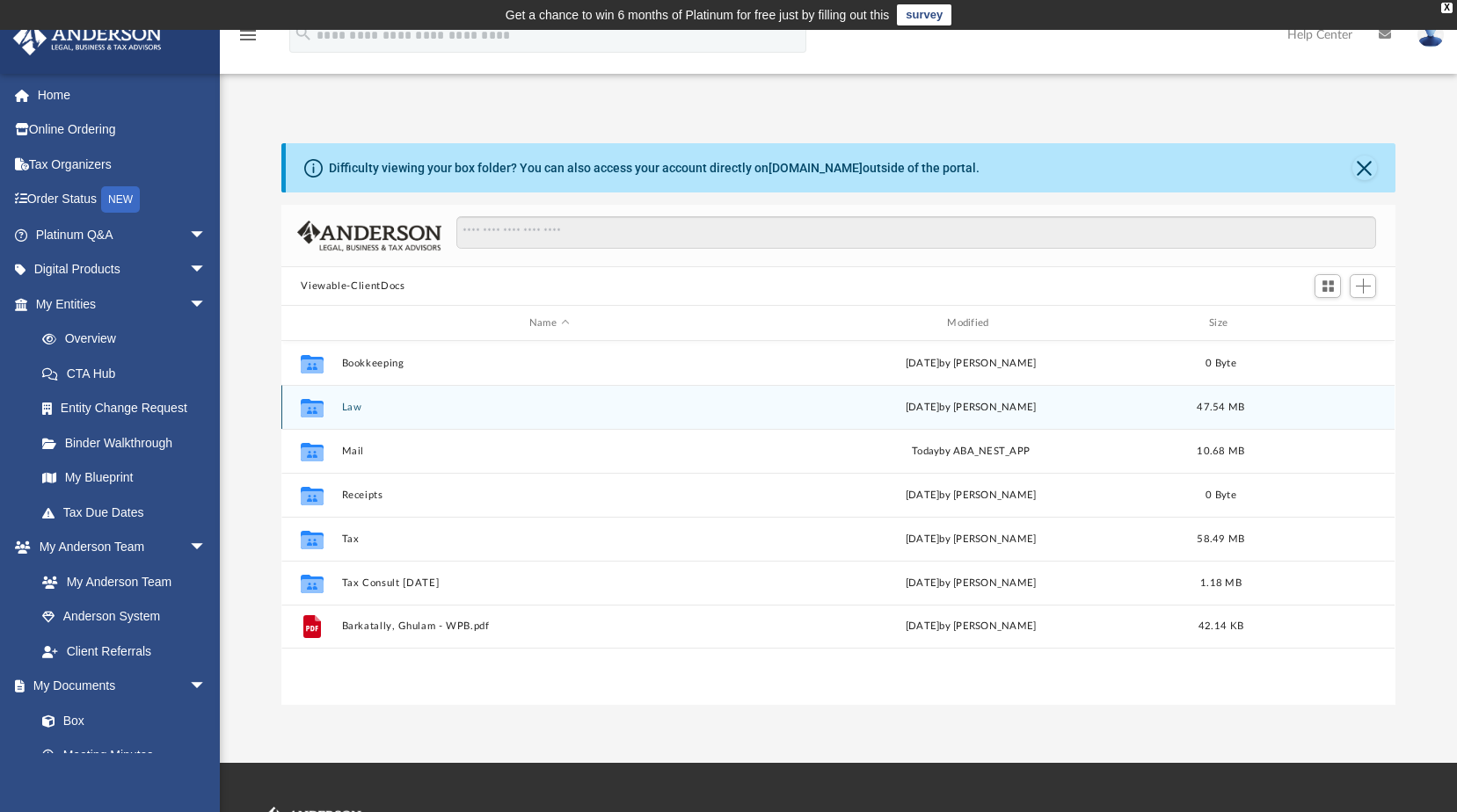
click at [349, 412] on button "Law" at bounding box center [549, 407] width 414 height 12
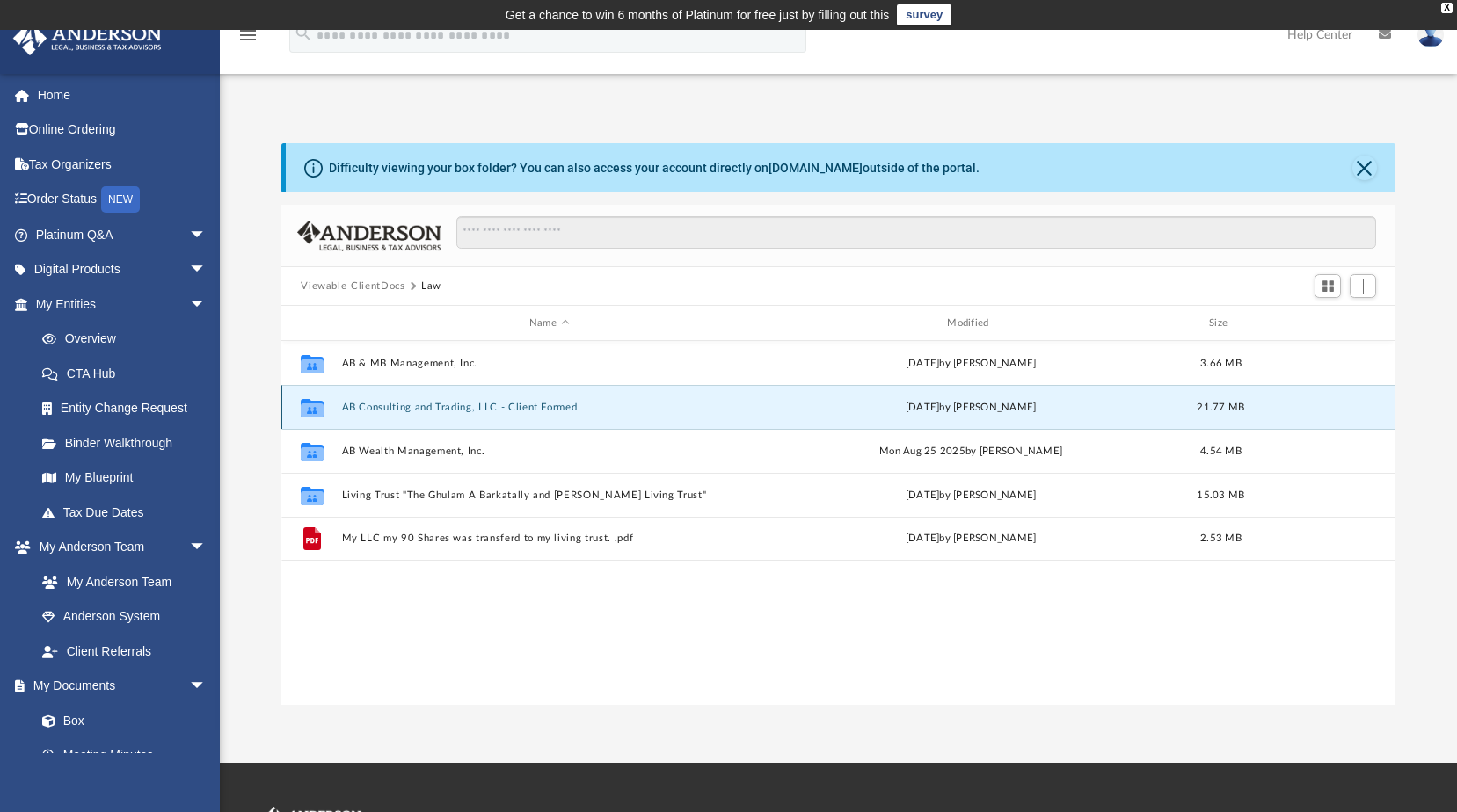
click at [518, 410] on button "AB Consulting and Trading, LLC - Client Formed" at bounding box center [549, 407] width 414 height 12
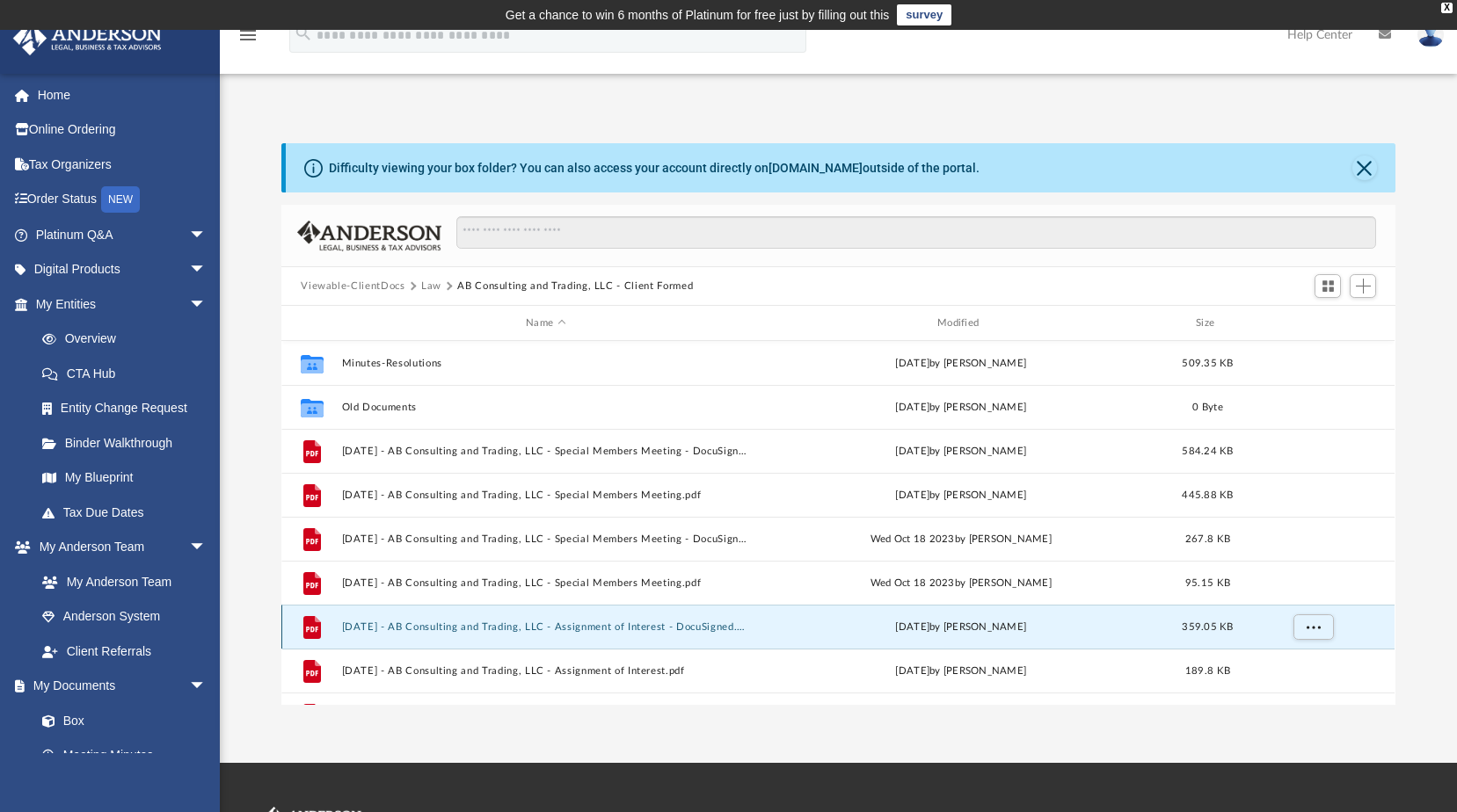
click at [720, 630] on button "2024.03.11 - AB Consulting and Trading, LLC - Assignment of Interest - DocuSign…" at bounding box center [546, 627] width 408 height 12
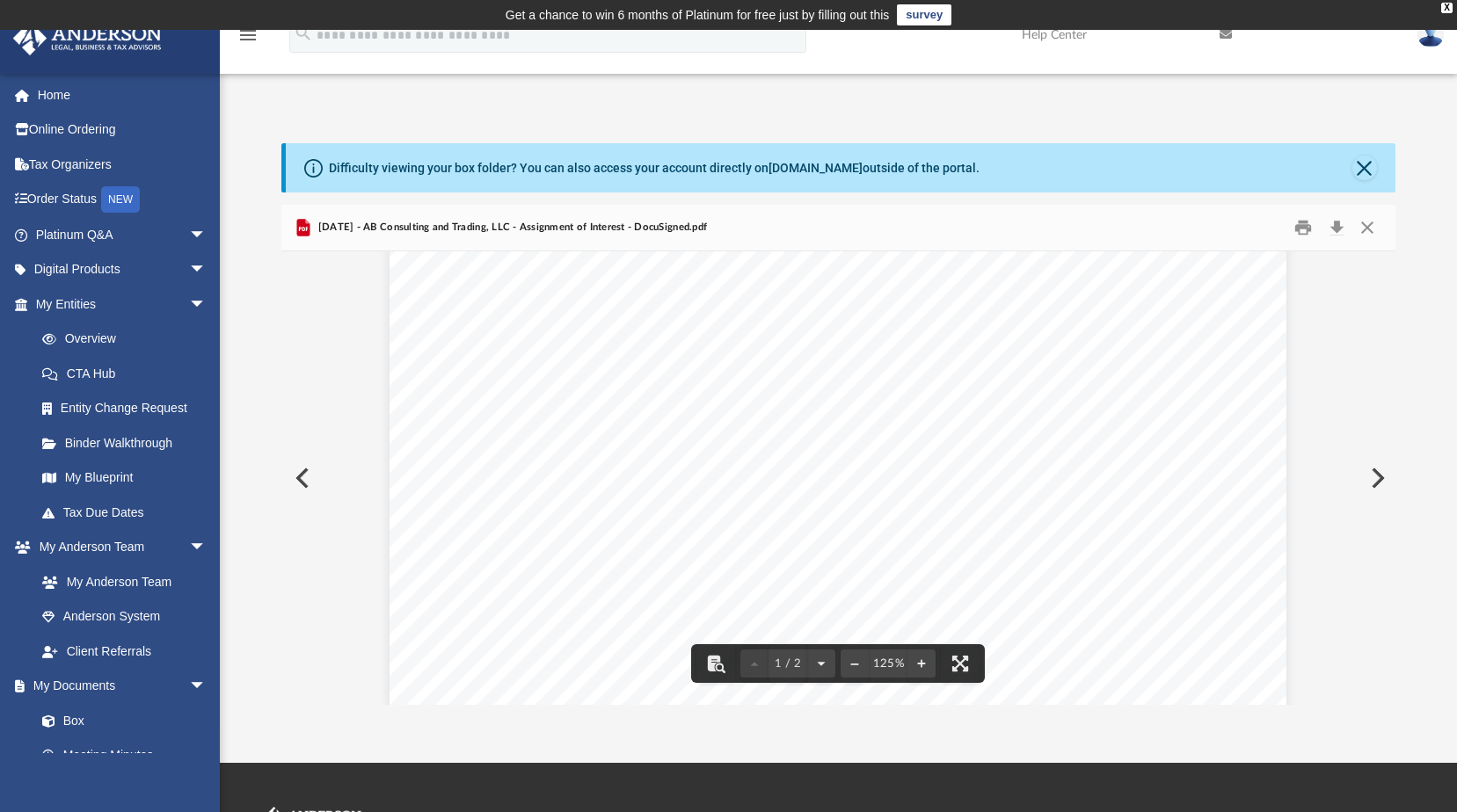
scroll to position [587, 0]
click at [1373, 223] on button "Close" at bounding box center [1366, 228] width 31 height 27
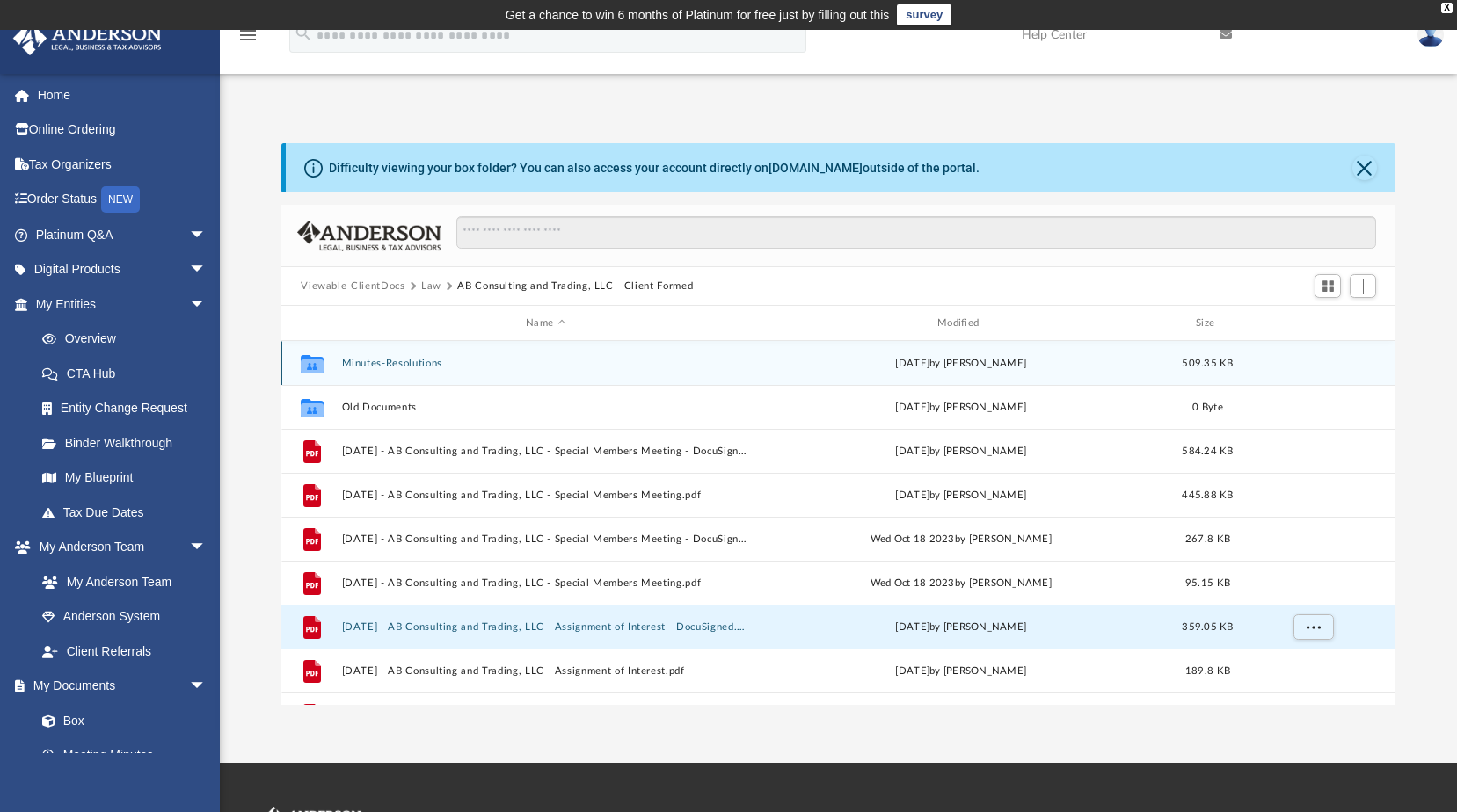
click at [311, 360] on icon "grid" at bounding box center [312, 366] width 22 height 14
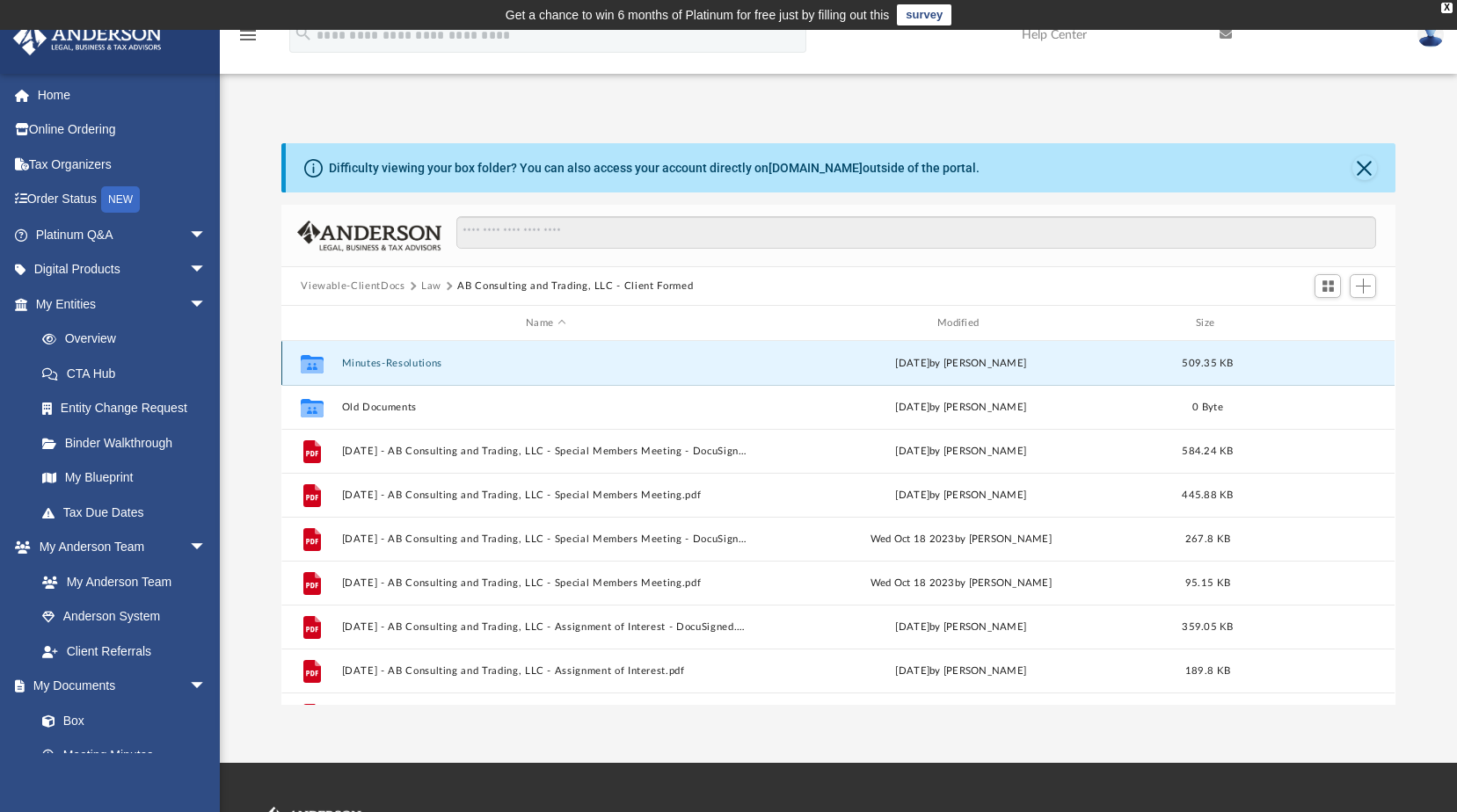
click at [383, 365] on button "Minutes-Resolutions" at bounding box center [546, 363] width 408 height 12
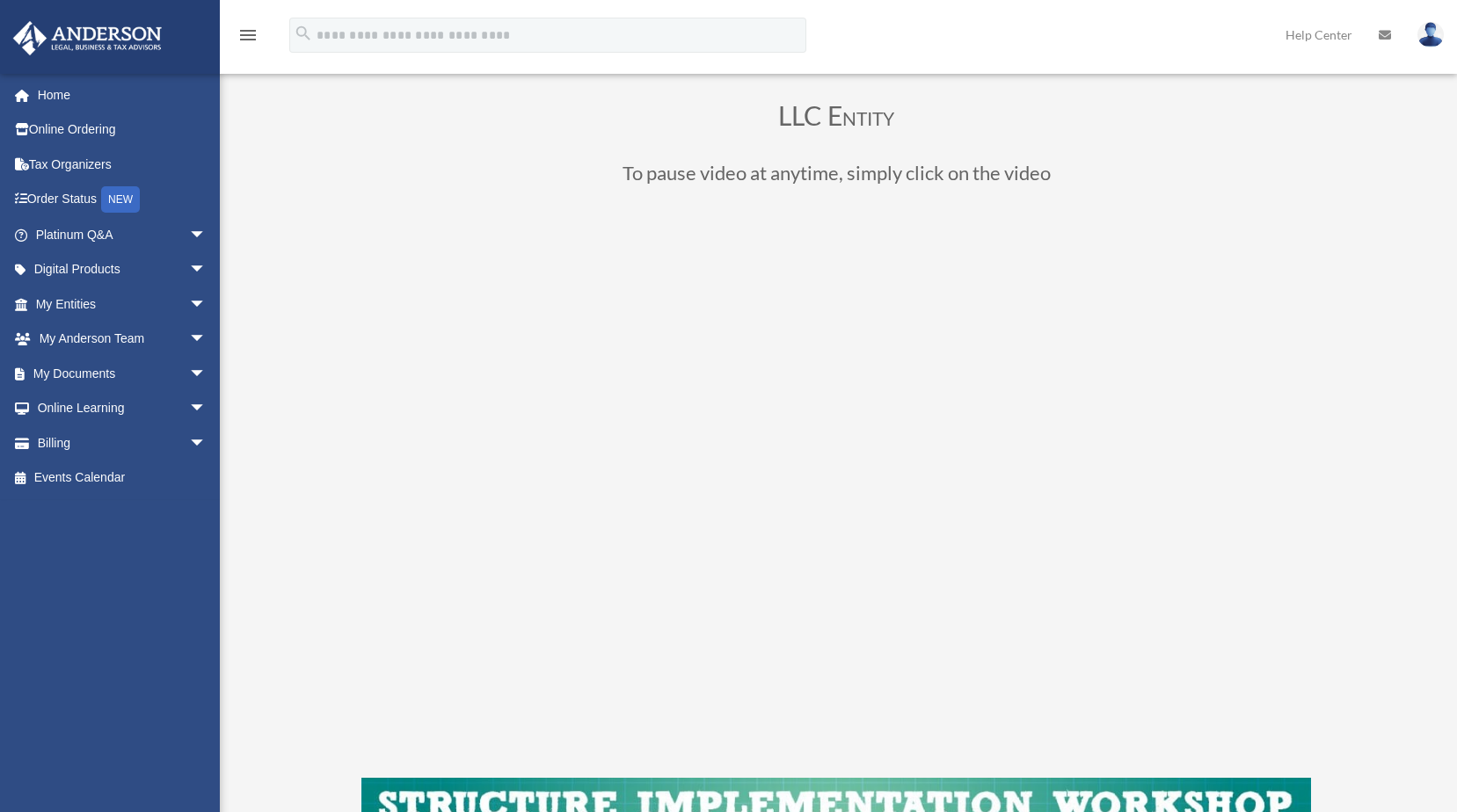
scroll to position [117, 0]
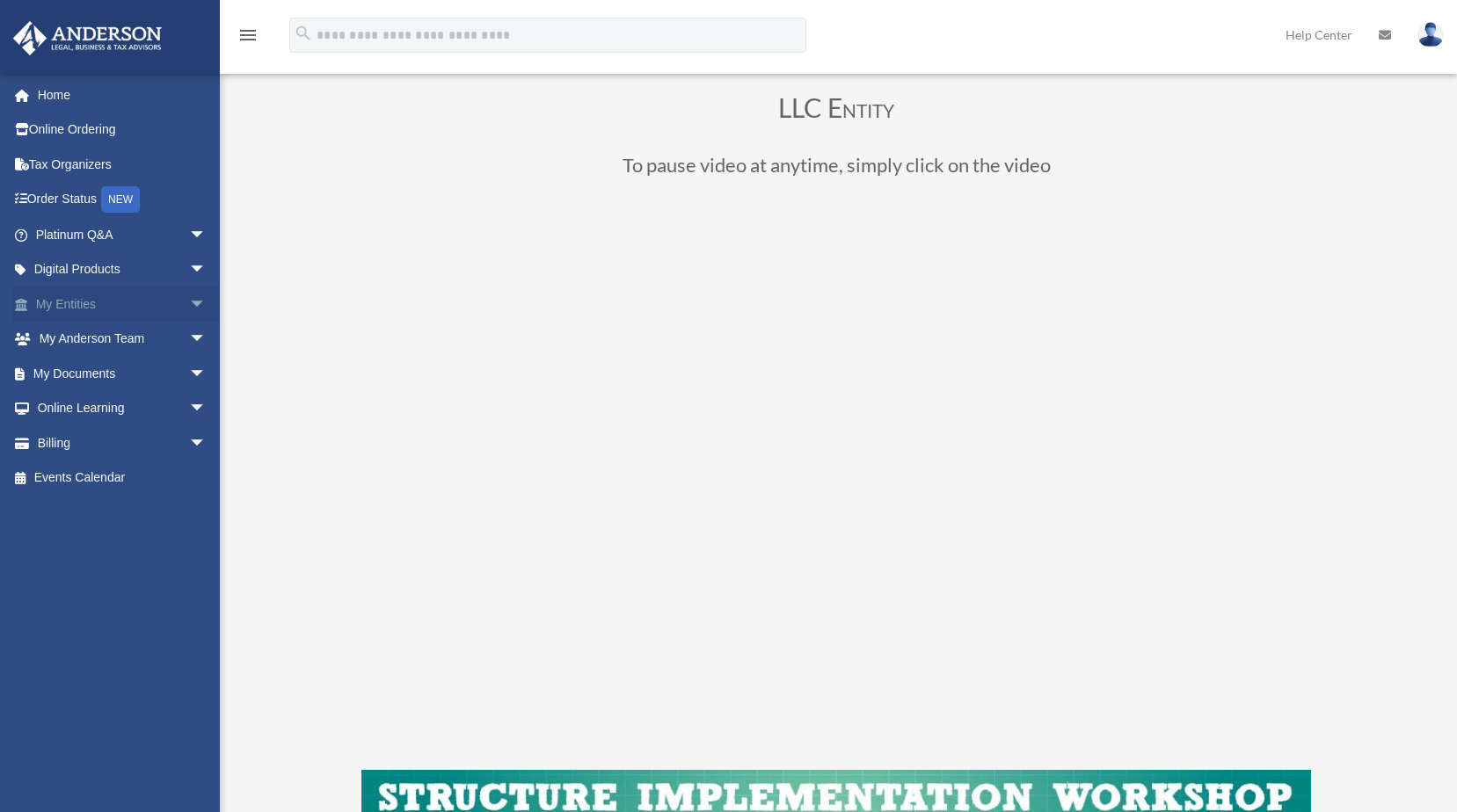
click at [189, 303] on span "arrow_drop_down" at bounding box center [206, 304] width 35 height 36
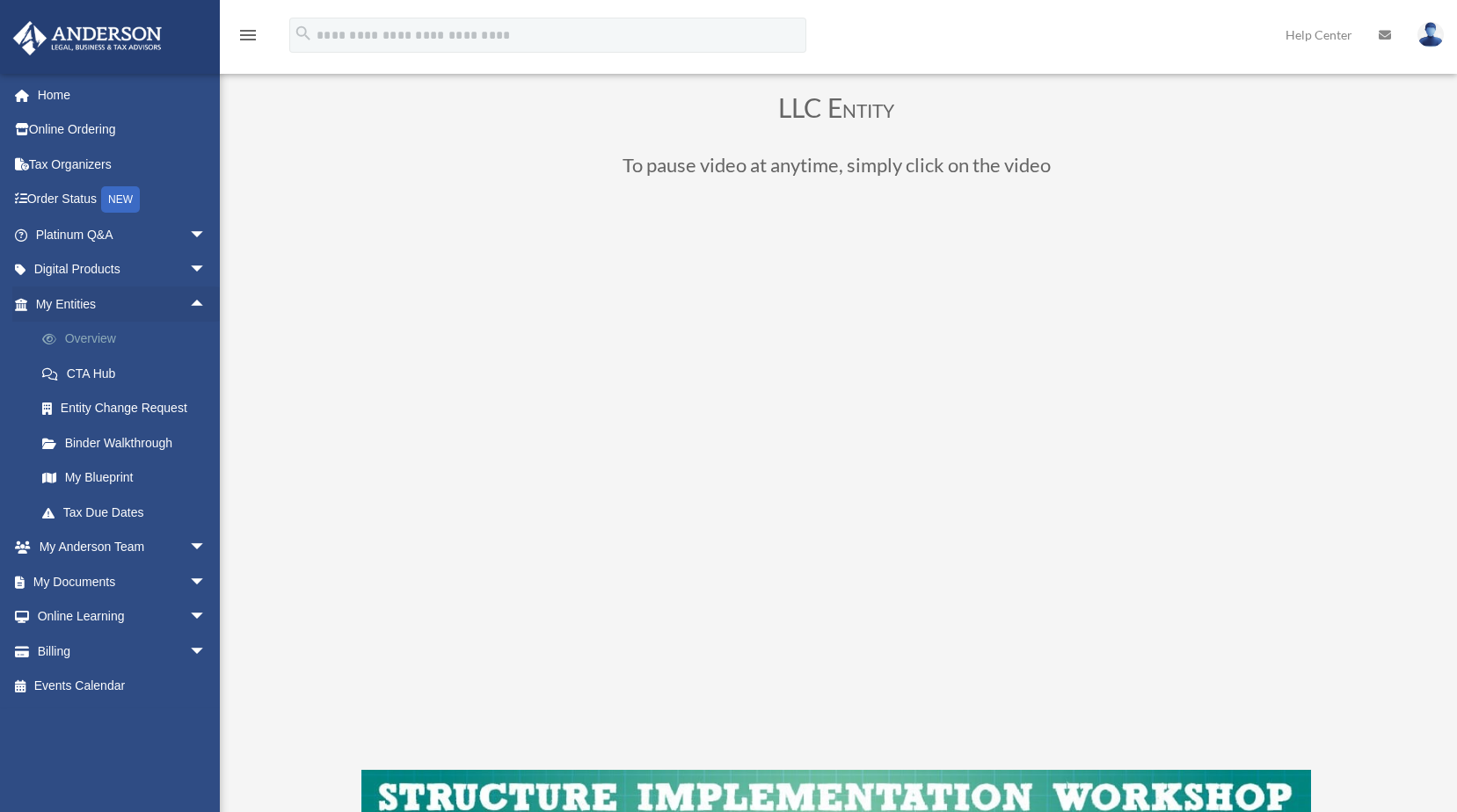
click at [100, 337] on link "Overview" at bounding box center [128, 339] width 208 height 35
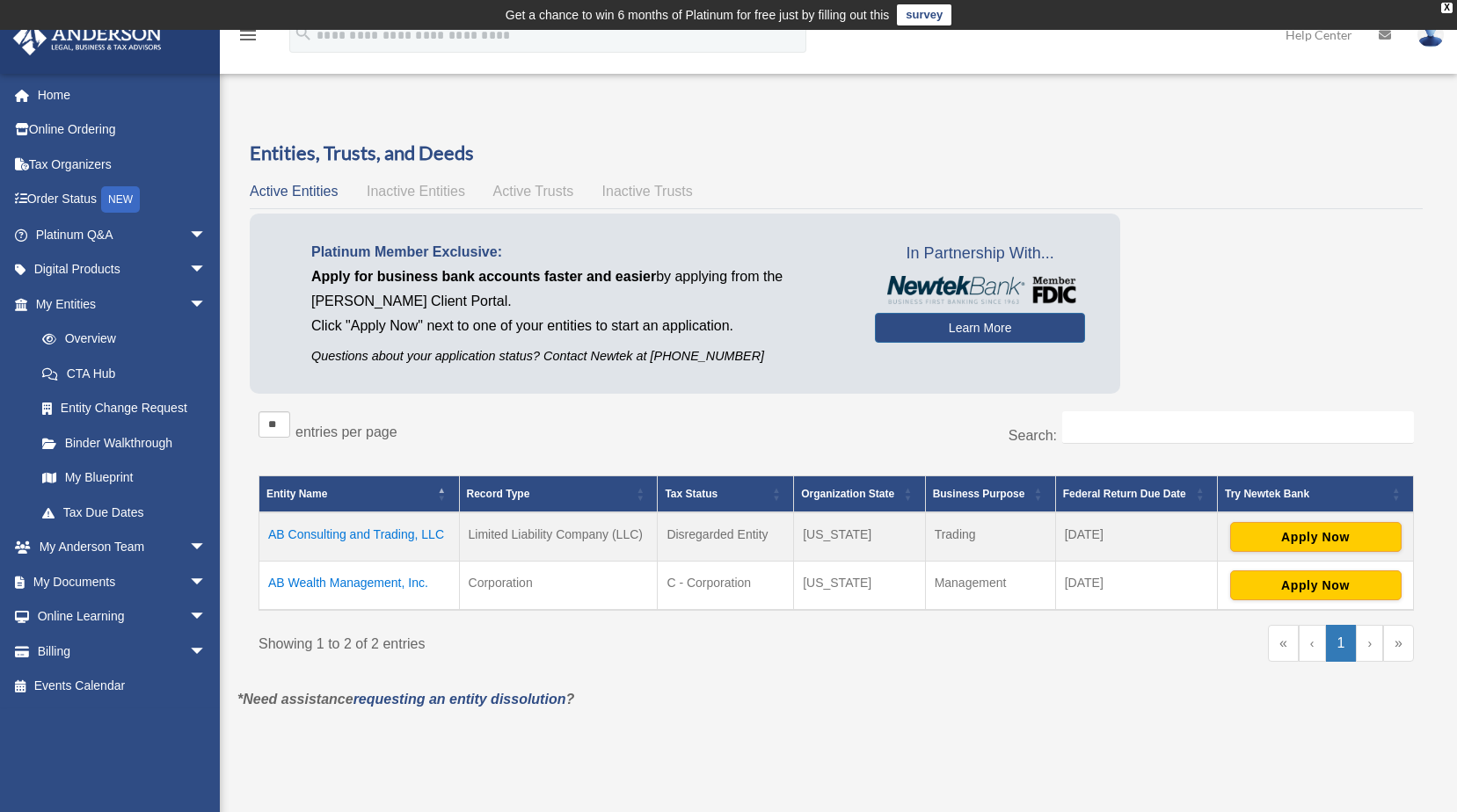
click at [353, 543] on td "AB Consulting and Trading, LLC" at bounding box center [359, 537] width 200 height 49
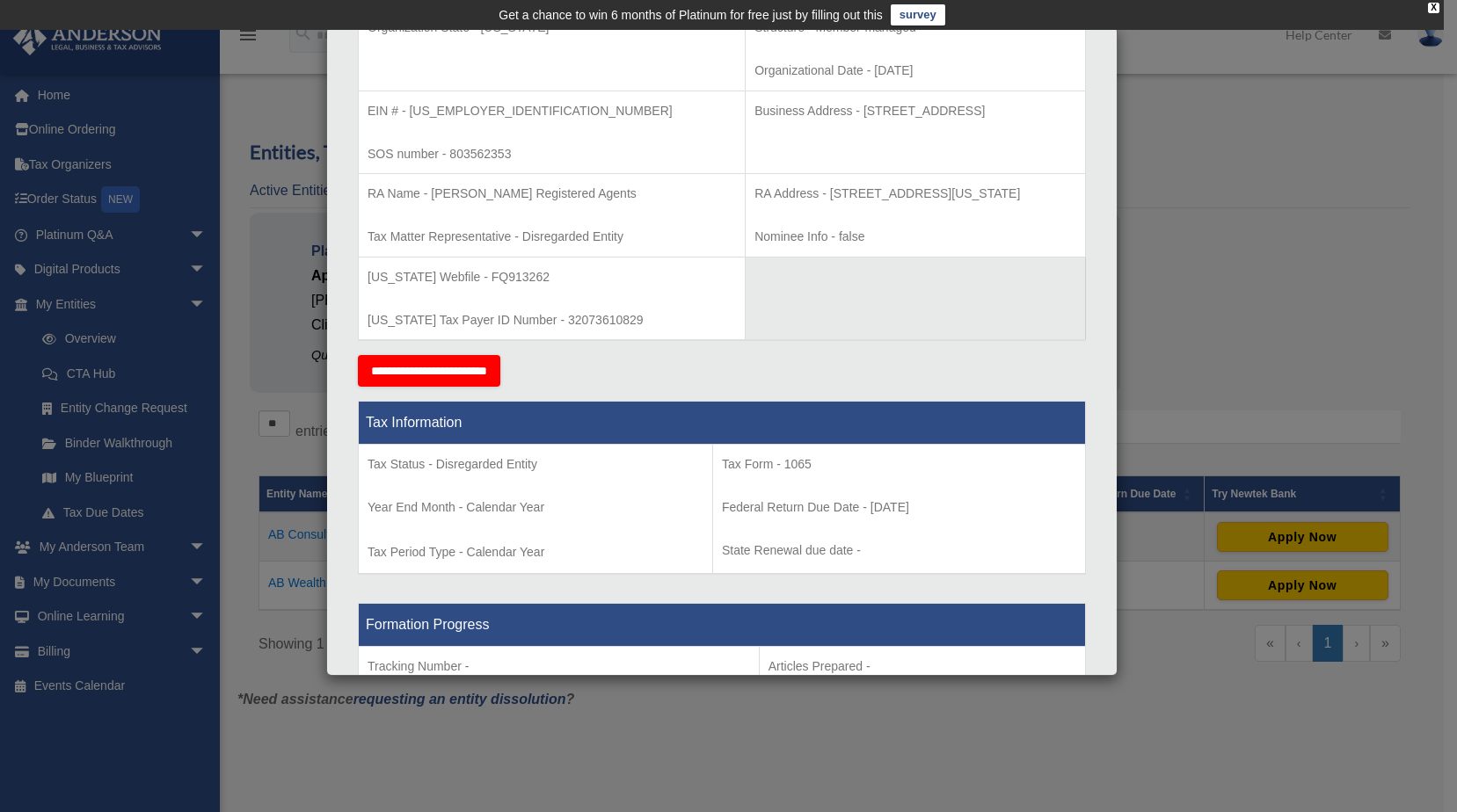
scroll to position [514, 0]
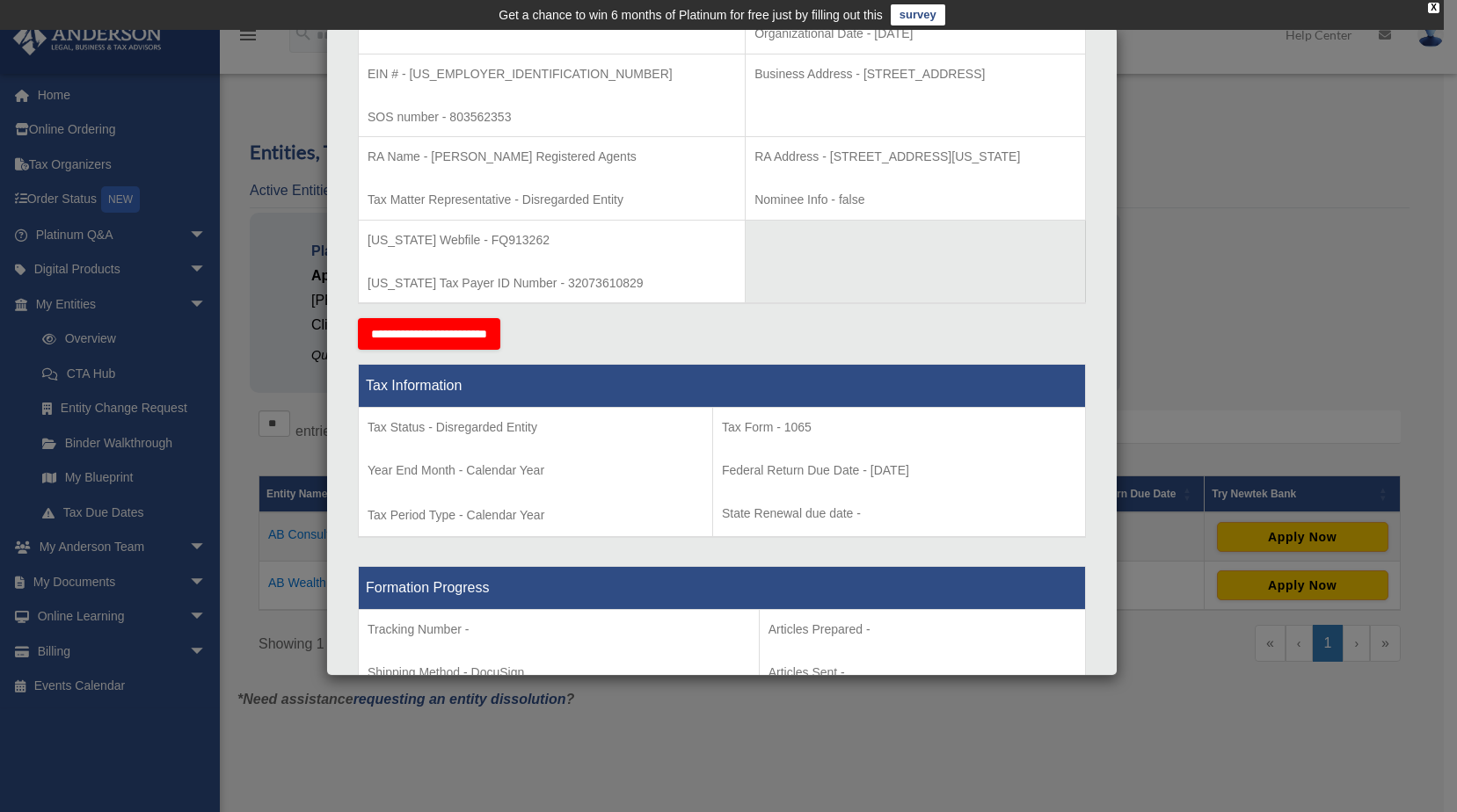
click at [1347, 99] on div "Details × Articles Sent Organizational Date" at bounding box center [728, 406] width 1457 height 812
